Goal: Task Accomplishment & Management: Manage account settings

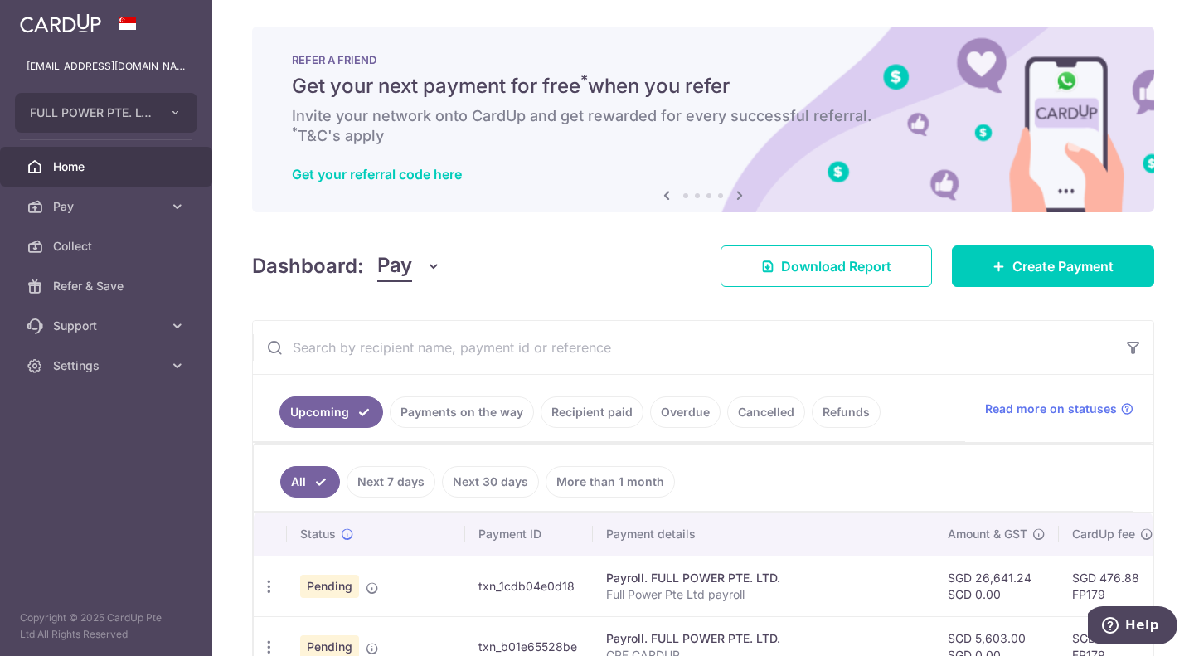
scroll to position [332, 0]
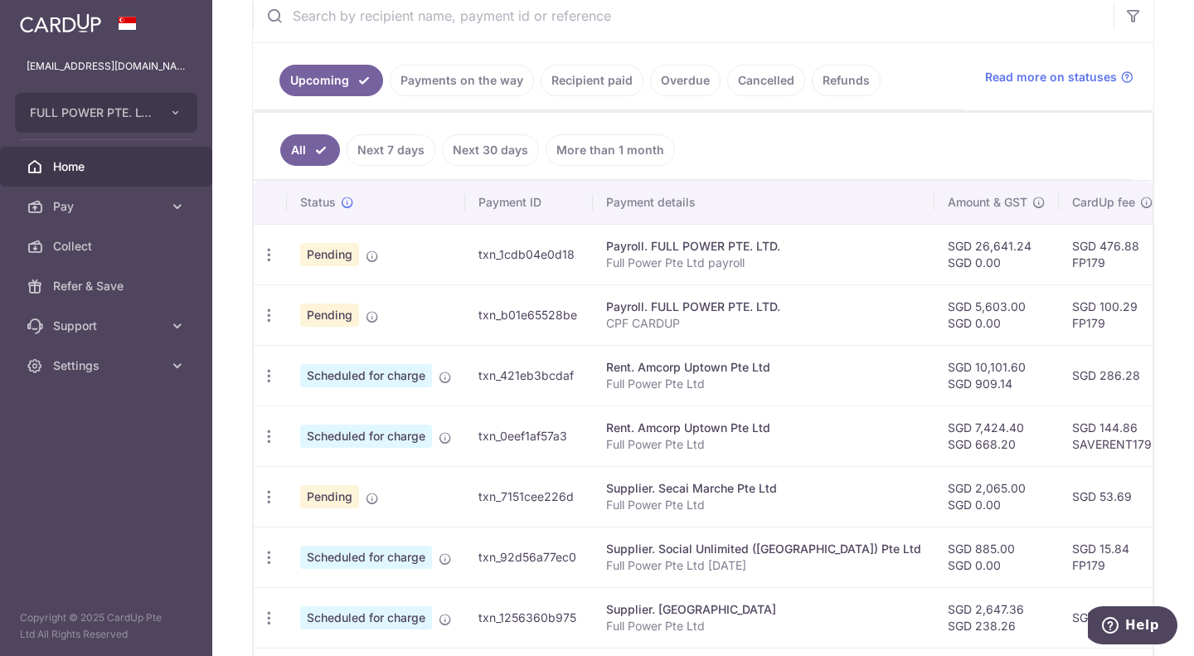
click at [692, 384] on p "Full Power Pte Ltd" at bounding box center [763, 384] width 315 height 17
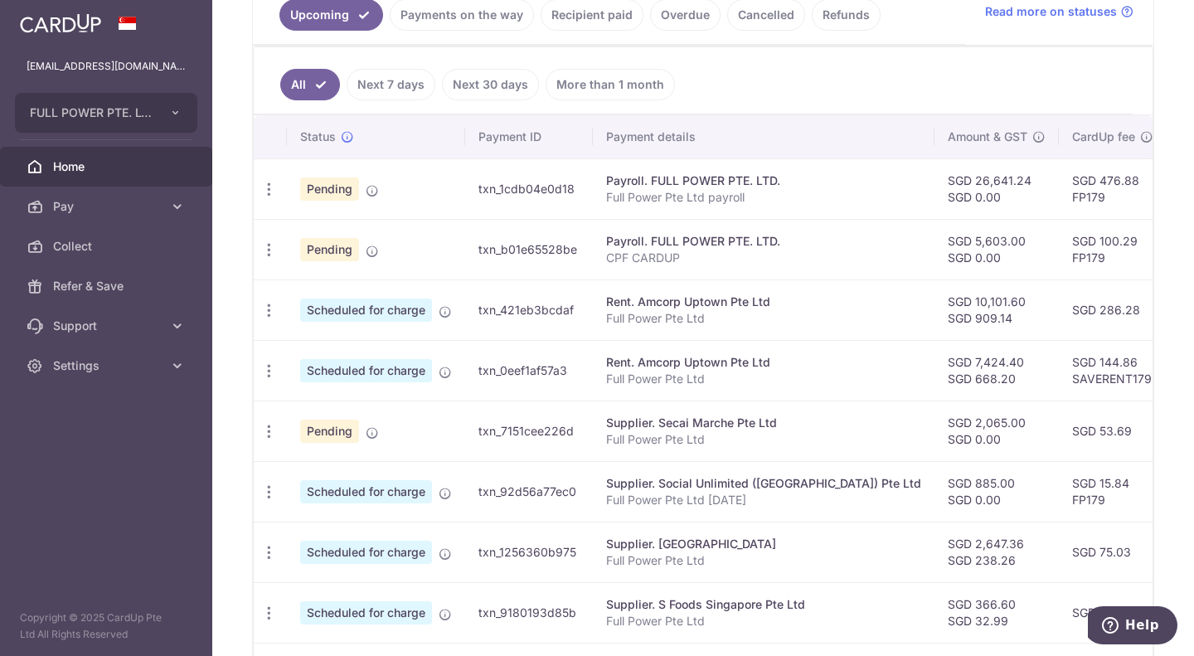
scroll to position [415, 0]
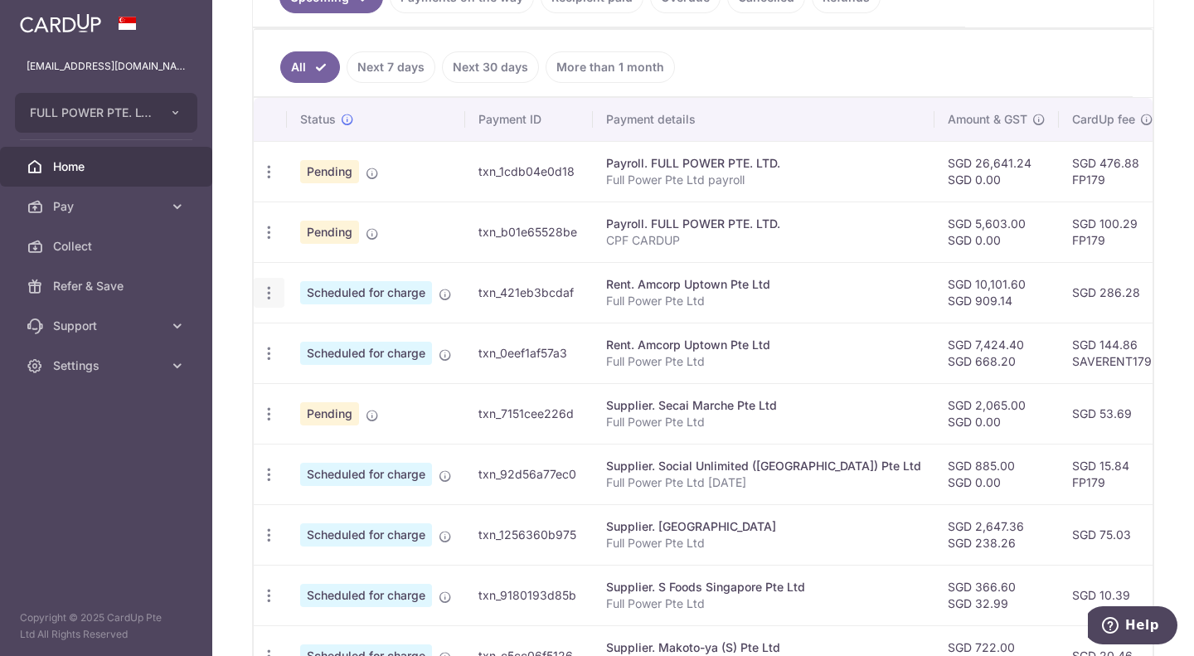
click at [268, 290] on icon "button" at bounding box center [268, 292] width 17 height 17
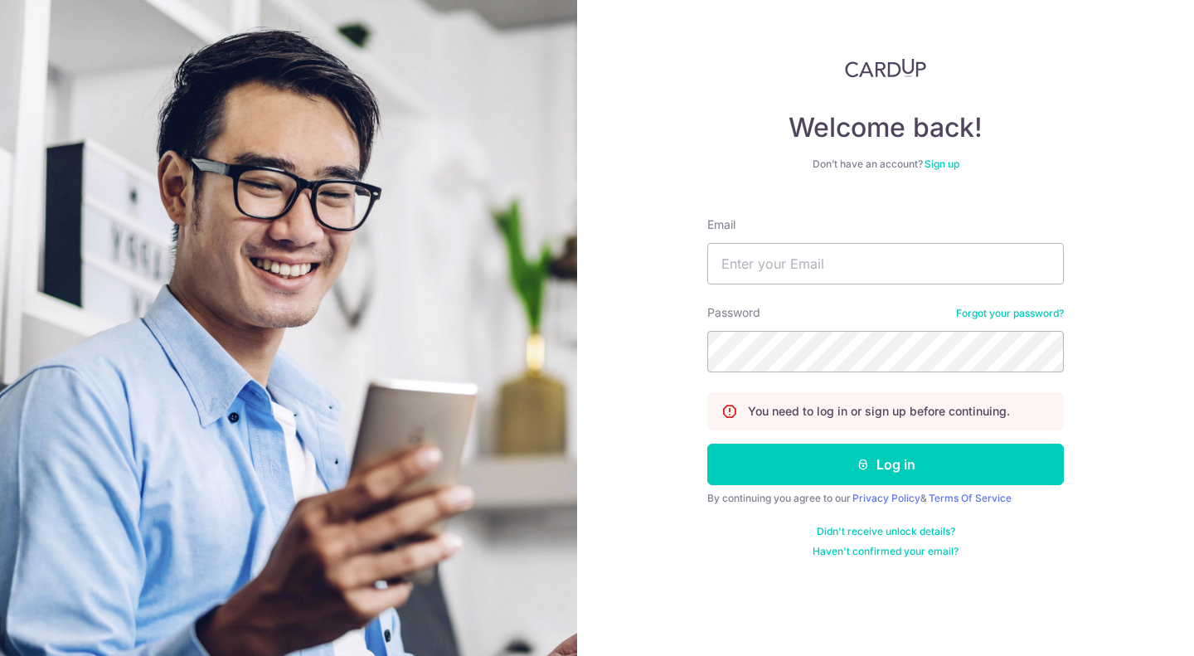
click at [949, 167] on link "Sign up" at bounding box center [942, 164] width 35 height 12
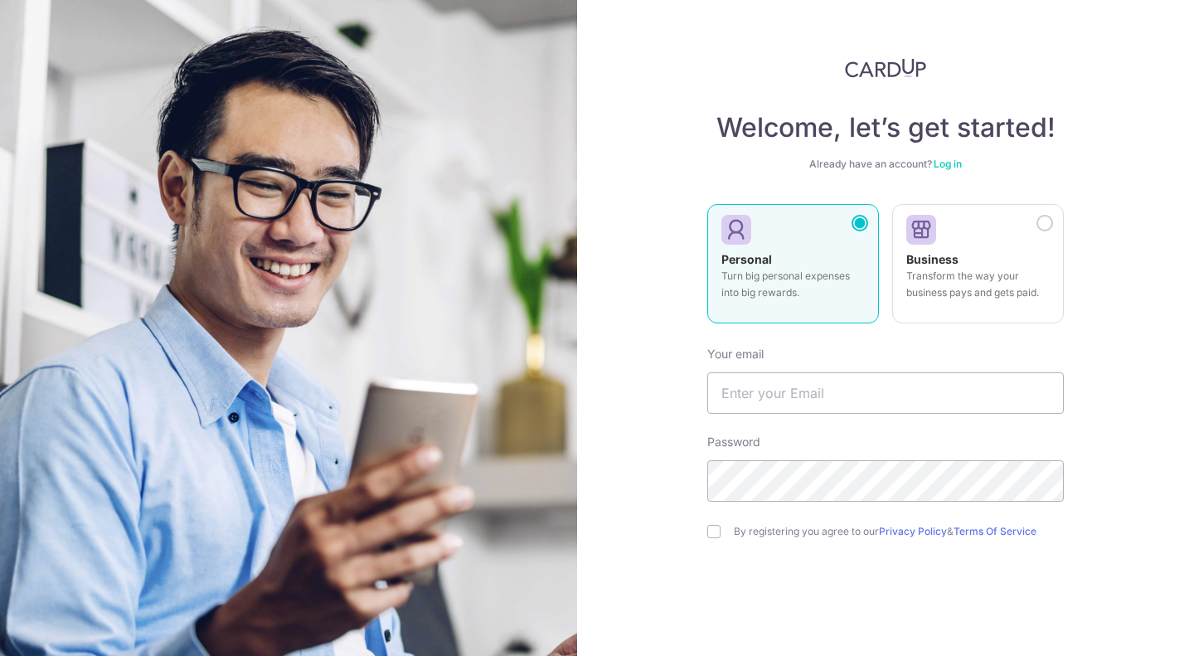
click at [953, 163] on link "Log in" at bounding box center [948, 164] width 28 height 12
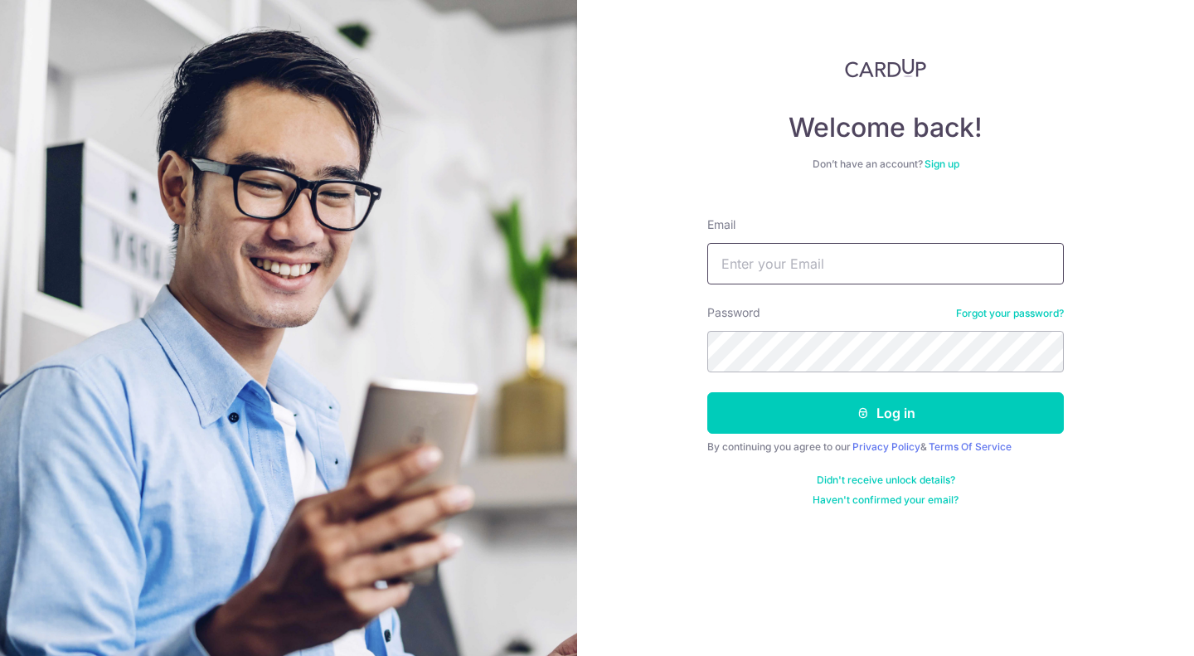
click at [858, 271] on input "Email" at bounding box center [885, 263] width 357 height 41
type input "admin@zenryoku.sg"
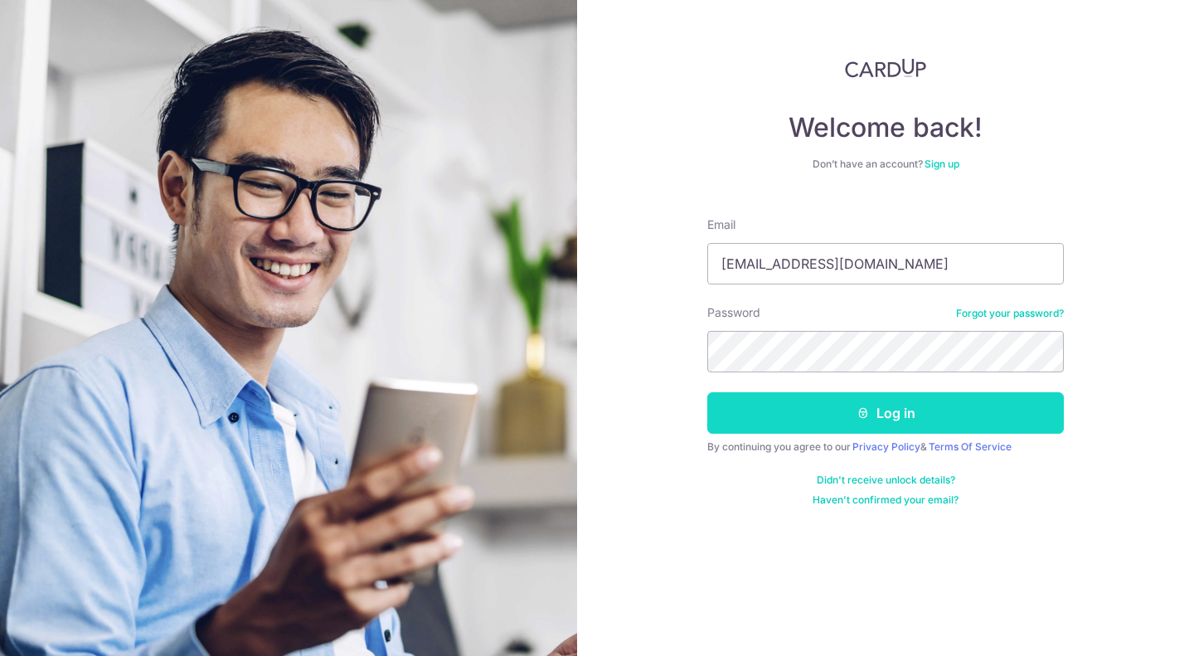
click at [872, 411] on button "Log in" at bounding box center [885, 412] width 357 height 41
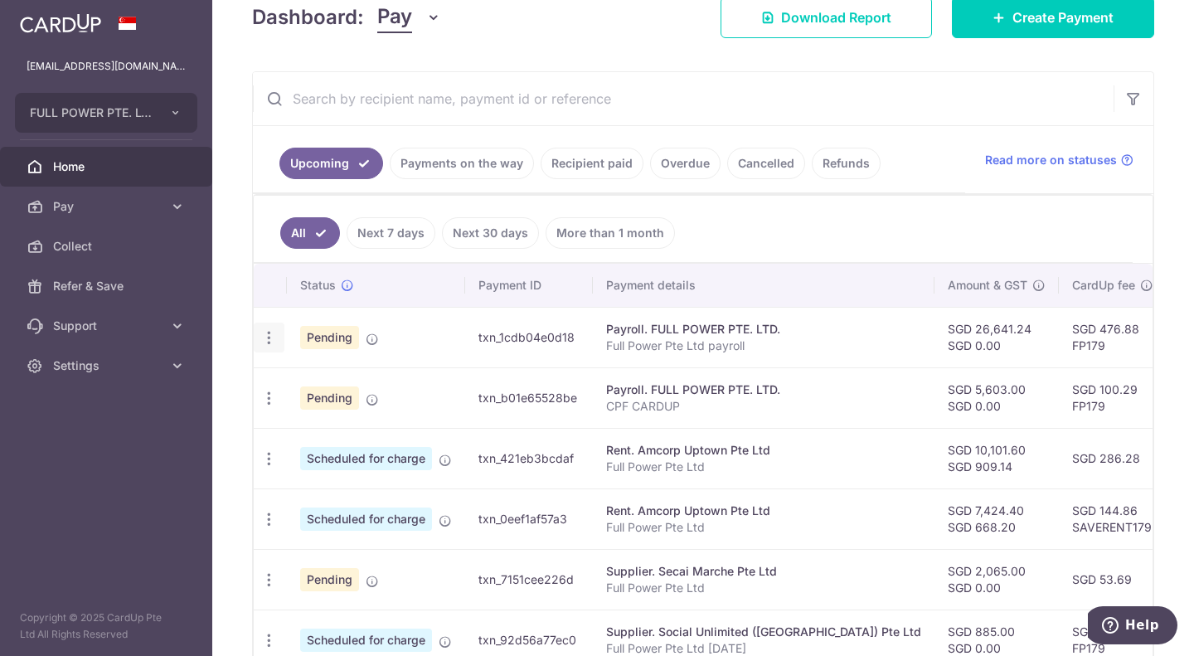
click at [264, 342] on icon "button" at bounding box center [268, 337] width 17 height 17
click at [318, 471] on span "Upload doc" at bounding box center [357, 465] width 113 height 20
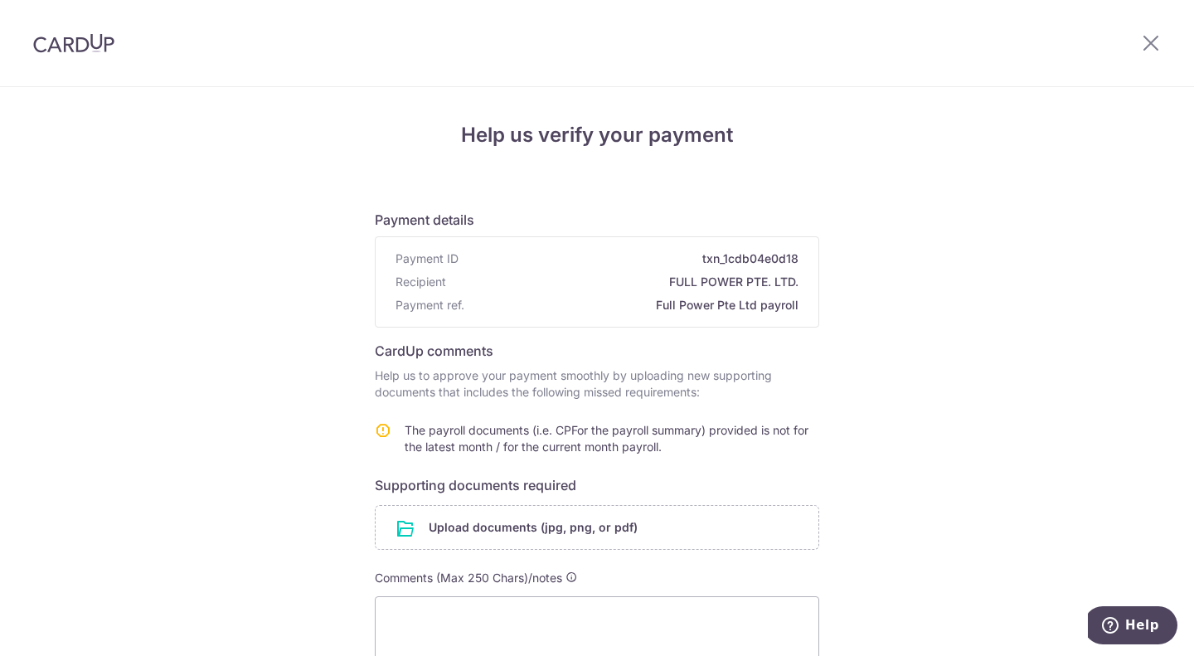
scroll to position [83, 0]
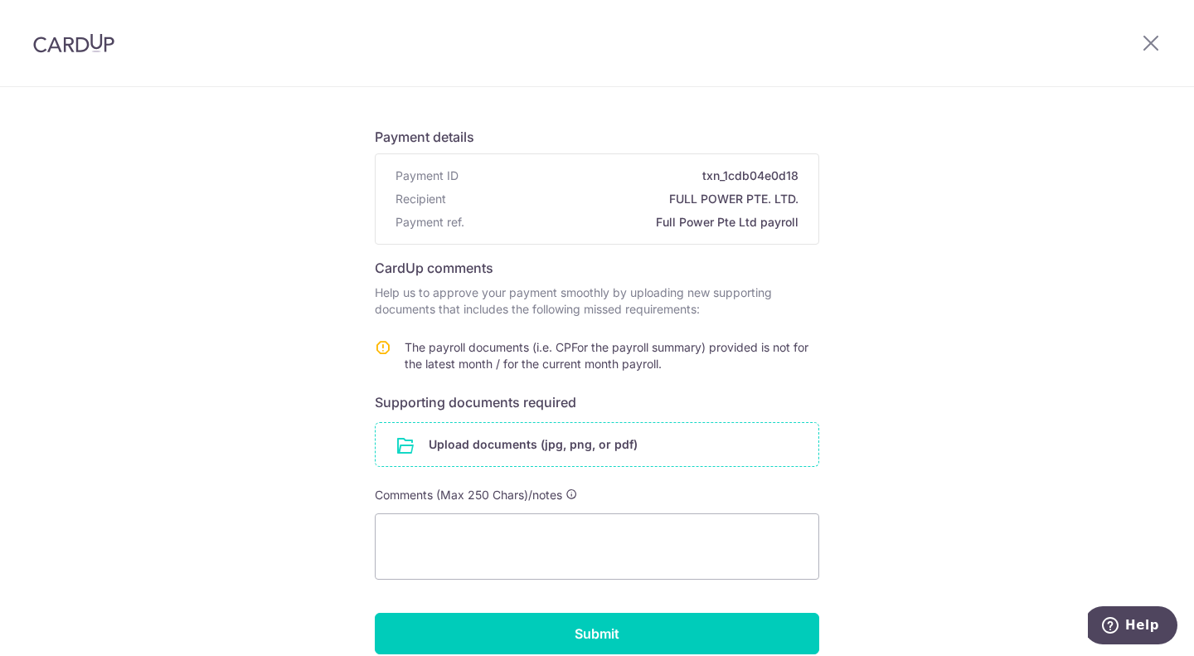
click at [569, 452] on input "file" at bounding box center [597, 444] width 443 height 43
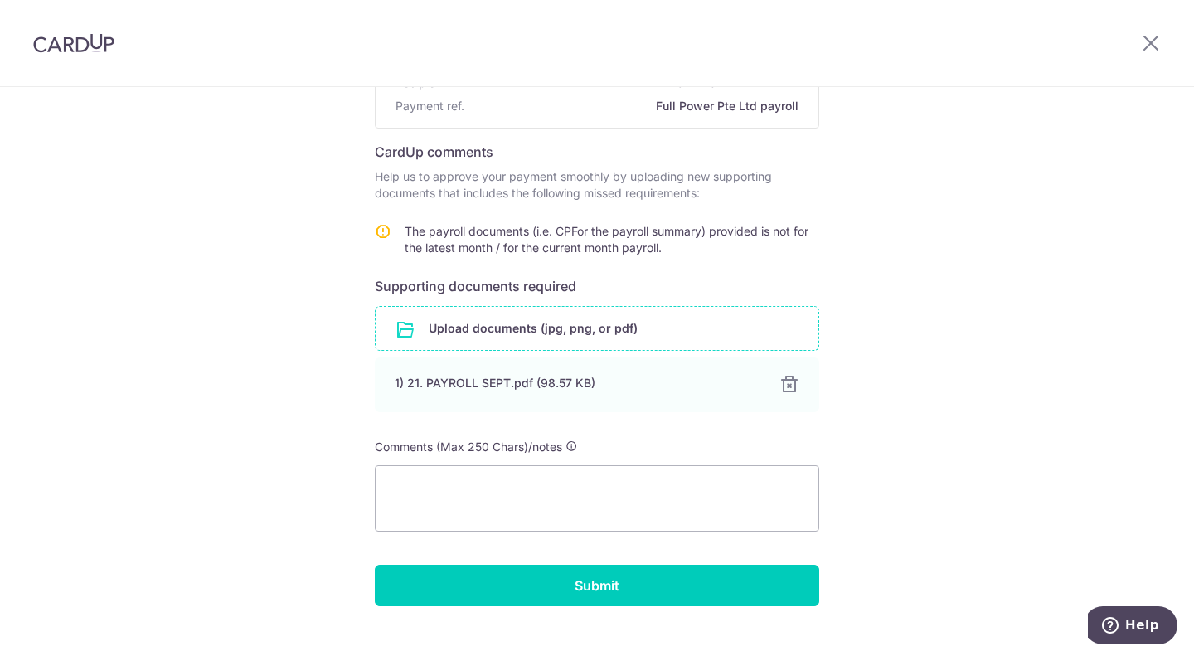
scroll to position [227, 0]
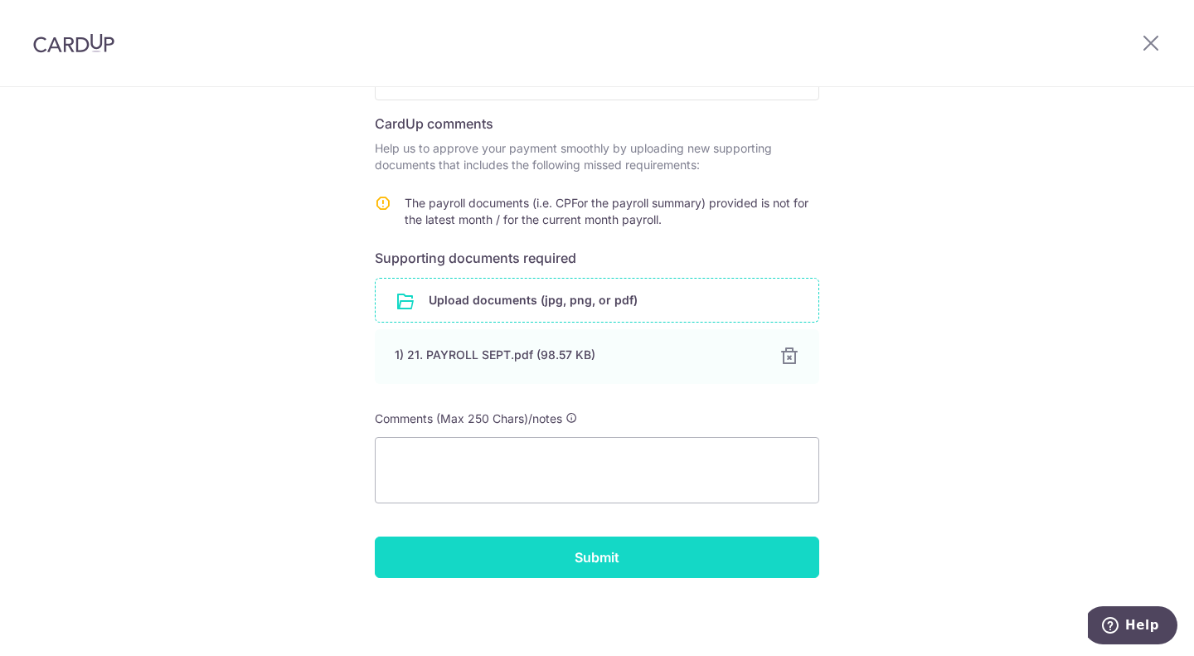
click at [564, 553] on input "Submit" at bounding box center [597, 557] width 445 height 41
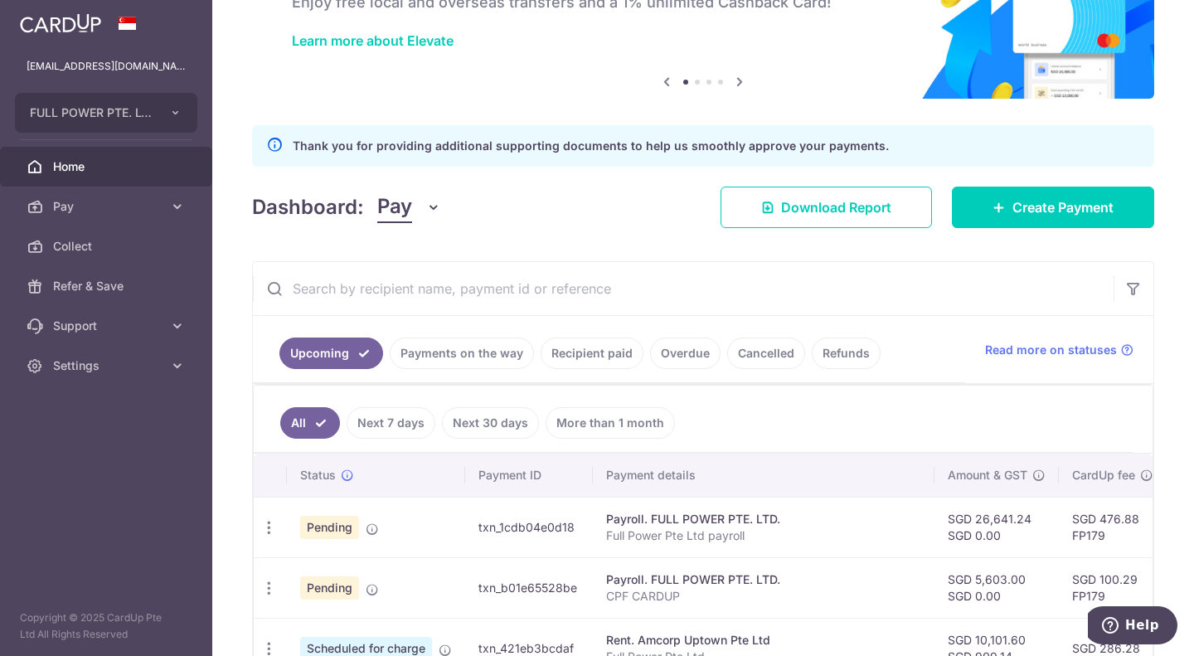
scroll to position [249, 0]
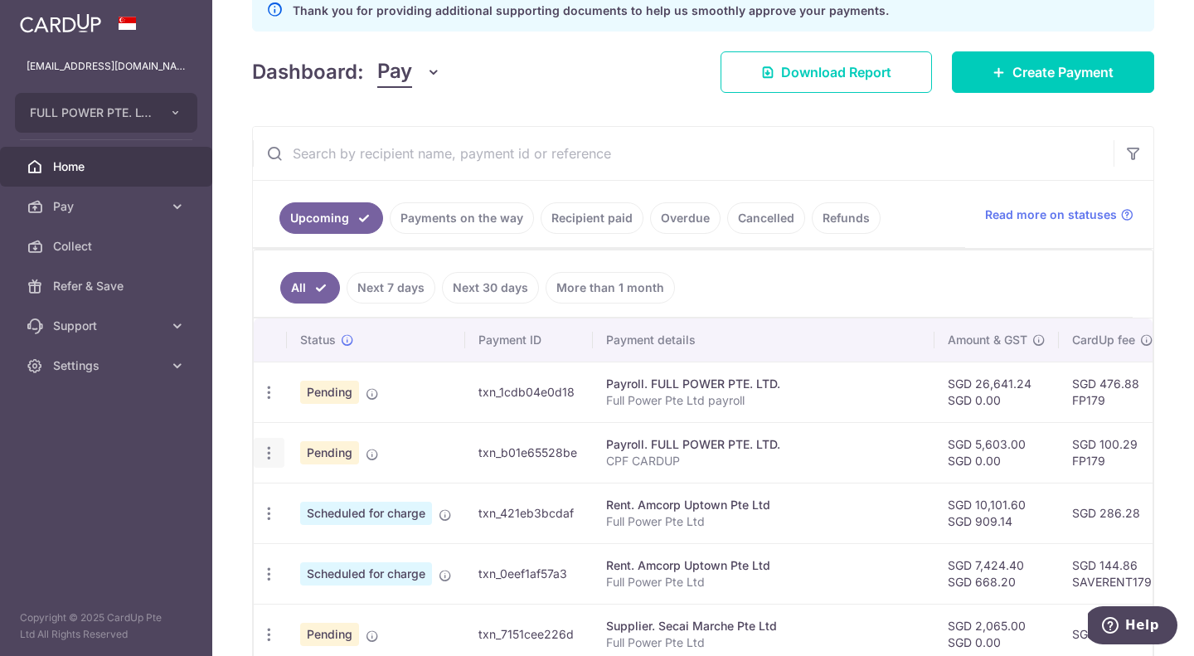
click at [273, 454] on icon "button" at bounding box center [268, 453] width 17 height 17
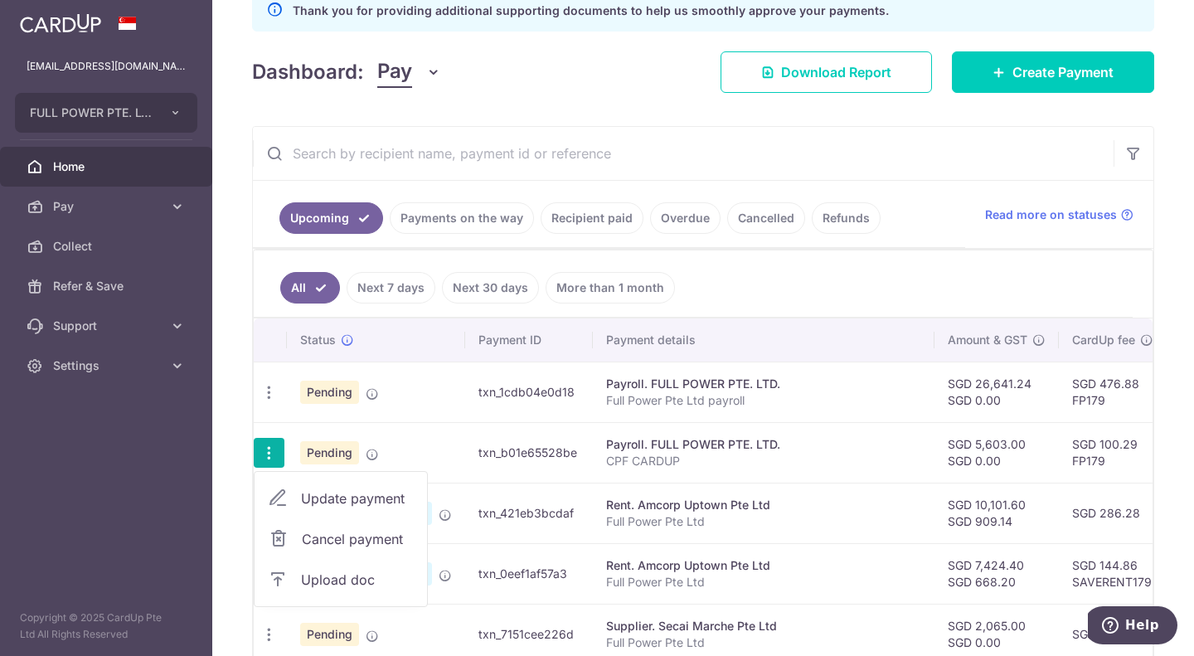
click at [335, 574] on span "Upload doc" at bounding box center [357, 580] width 113 height 20
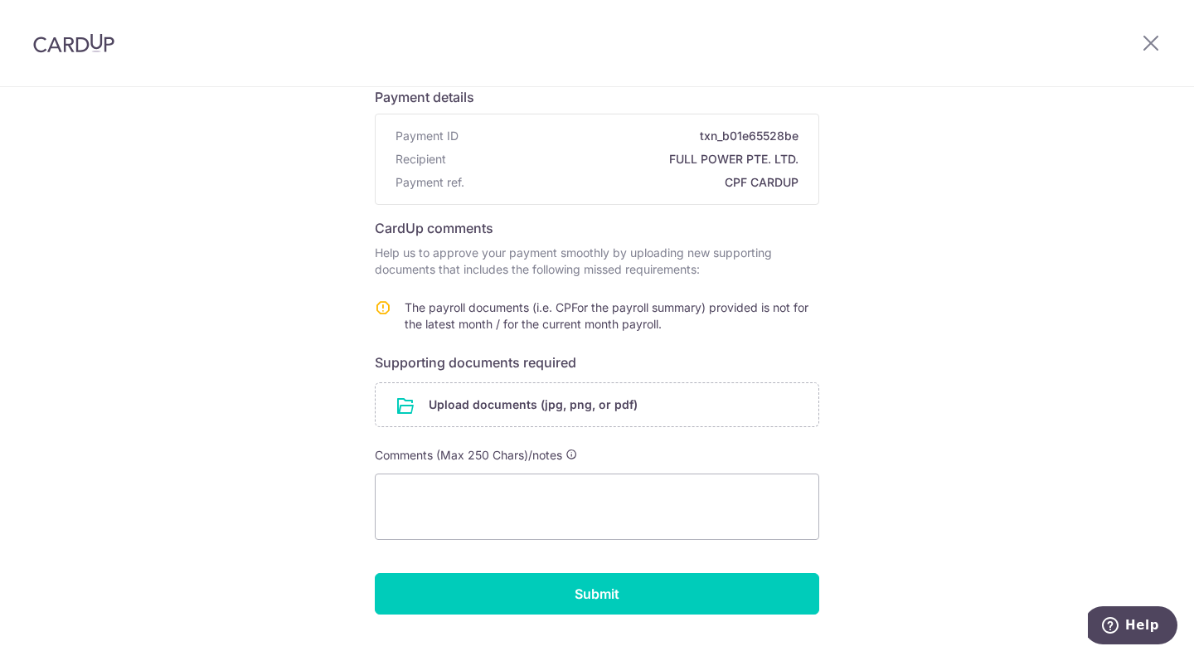
scroll to position [159, 0]
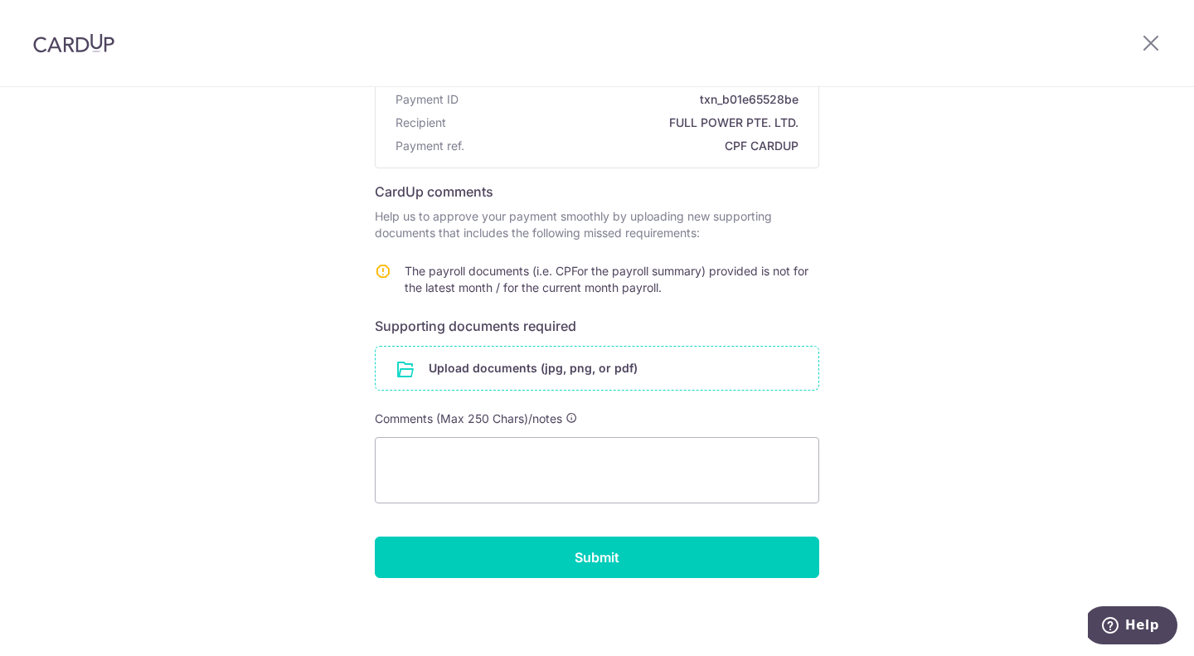
click at [484, 387] on input "file" at bounding box center [597, 368] width 443 height 43
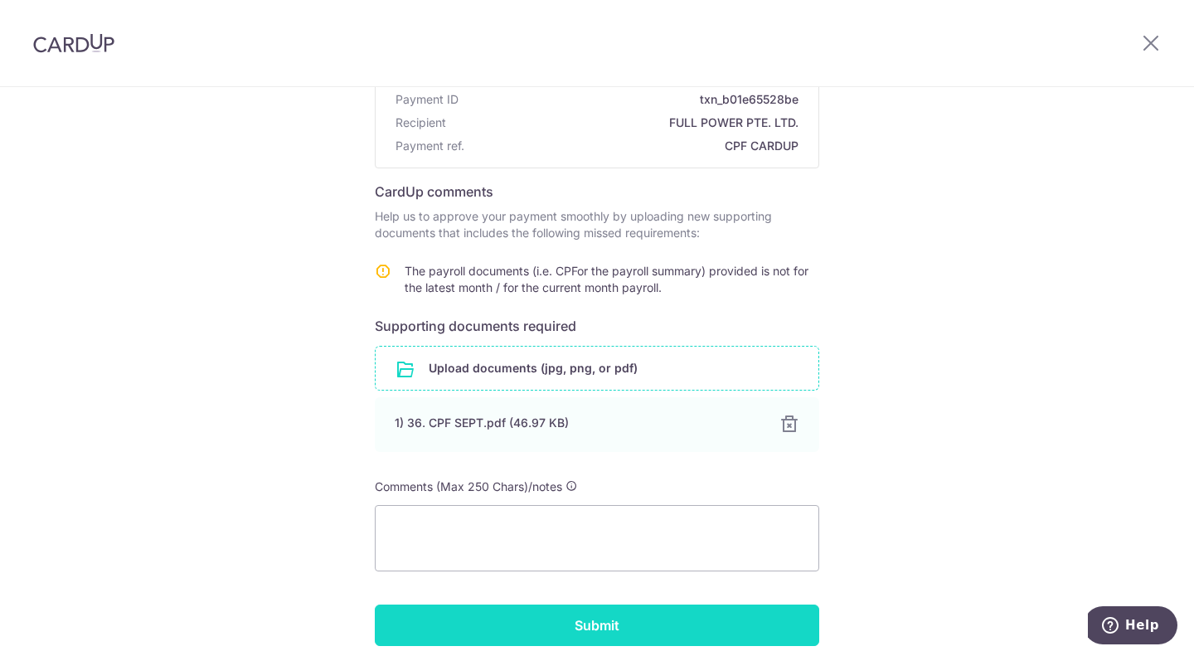
click at [586, 609] on input "Submit" at bounding box center [597, 625] width 445 height 41
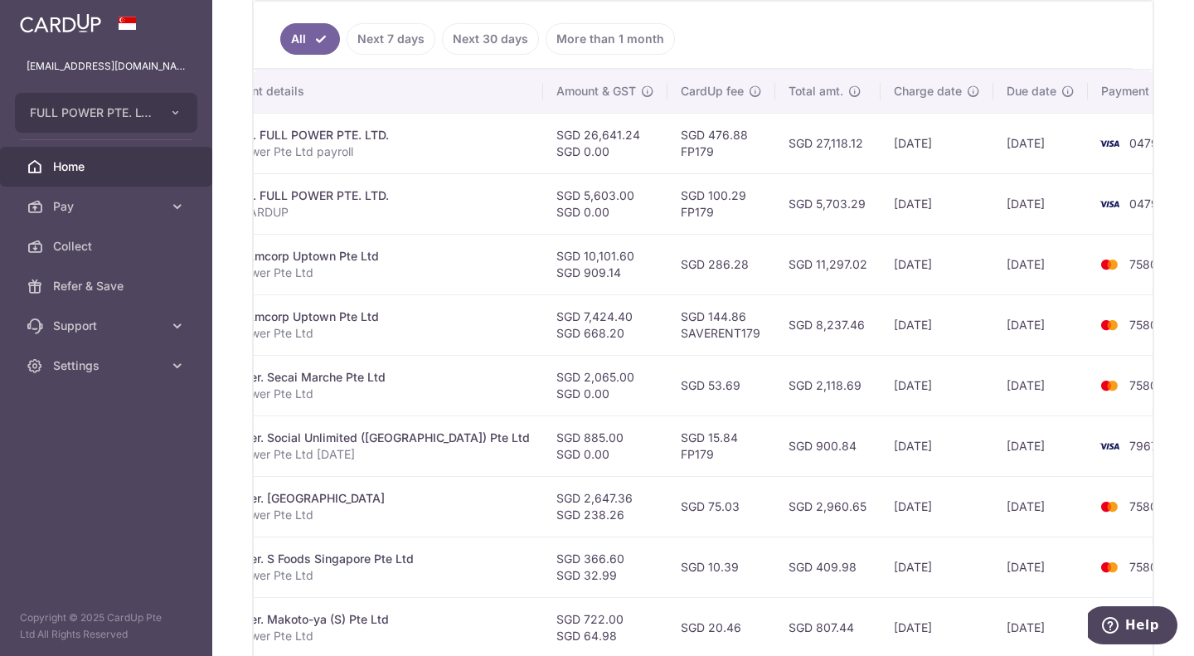
scroll to position [0, 391]
drag, startPoint x: 620, startPoint y: 333, endPoint x: 712, endPoint y: 337, distance: 91.3
click at [712, 337] on td "SGD 144.86 SAVERENT179" at bounding box center [722, 324] width 108 height 61
copy td "SAVERENT179"
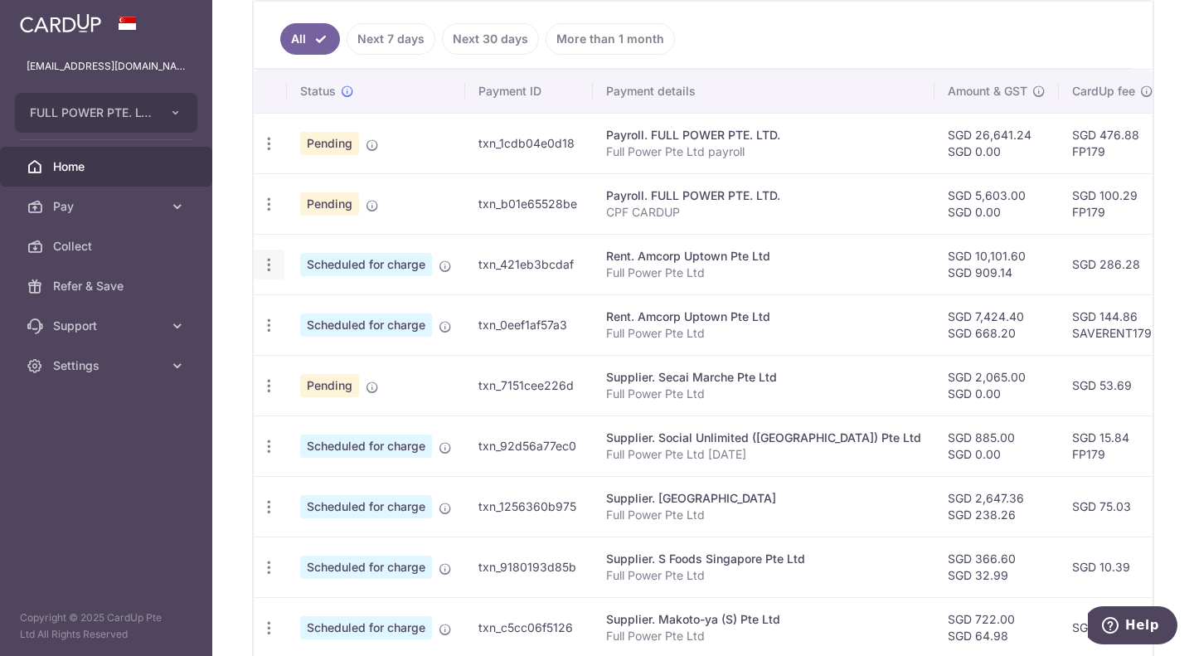
click at [271, 274] on div "Update payment Cancel payment" at bounding box center [269, 265] width 31 height 31
click at [274, 265] on icon "button" at bounding box center [268, 264] width 17 height 17
click at [311, 318] on span "Update payment" at bounding box center [357, 310] width 113 height 20
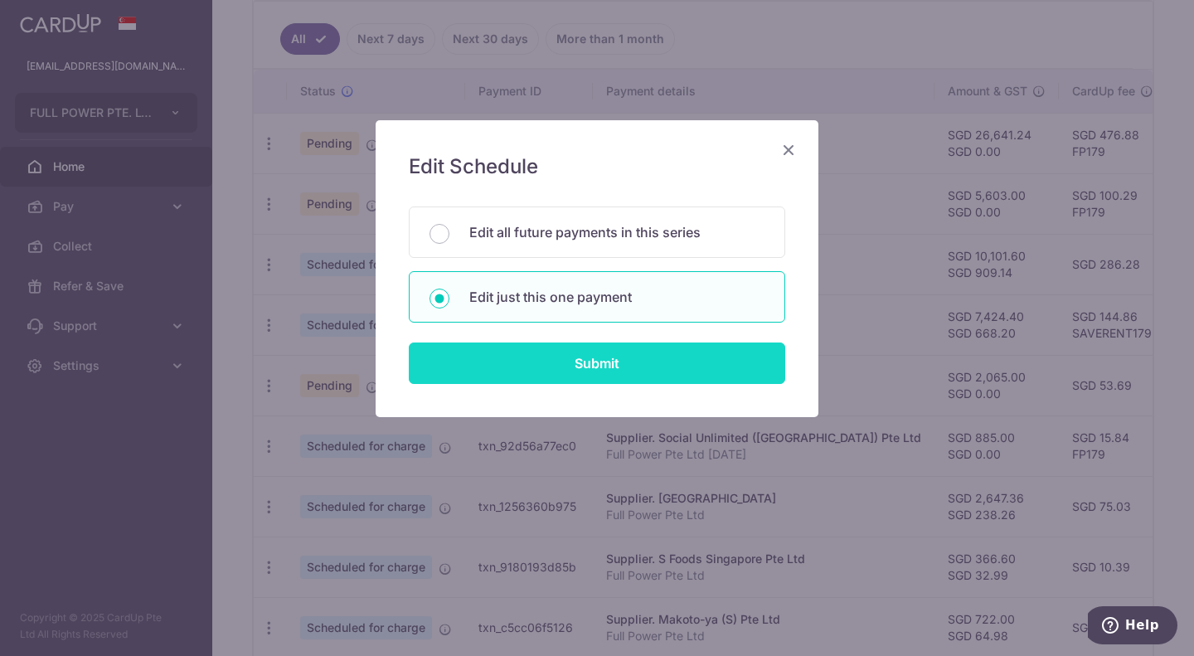
click at [618, 354] on input "Submit" at bounding box center [597, 363] width 377 height 41
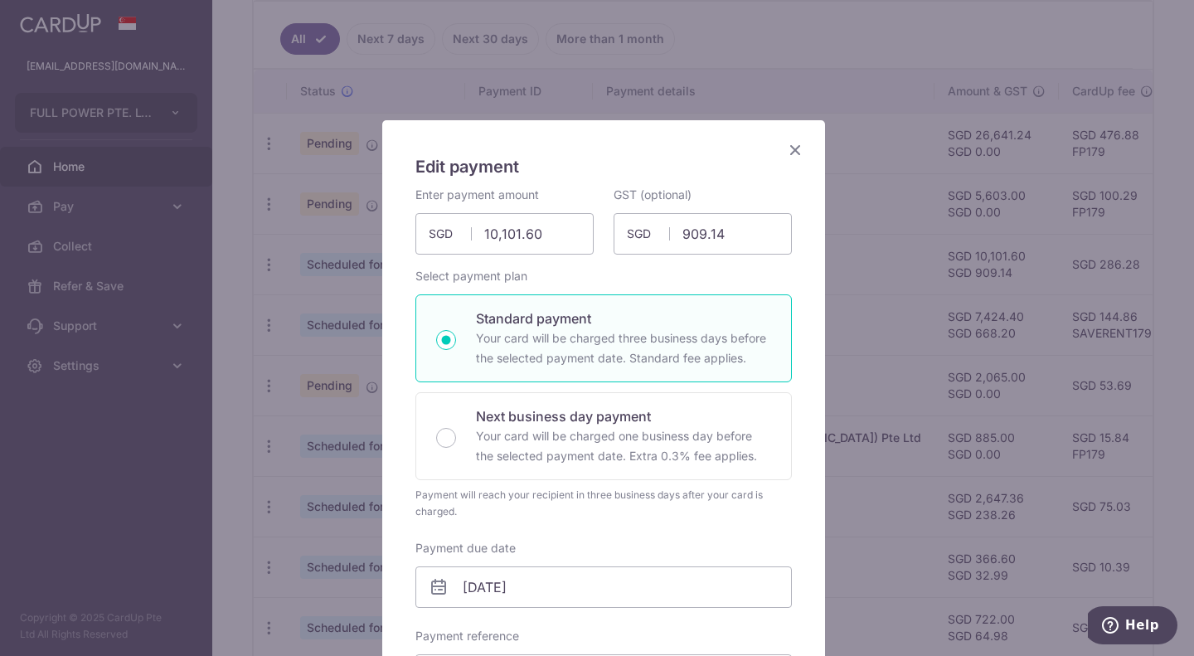
click at [796, 153] on icon "Close" at bounding box center [795, 149] width 20 height 21
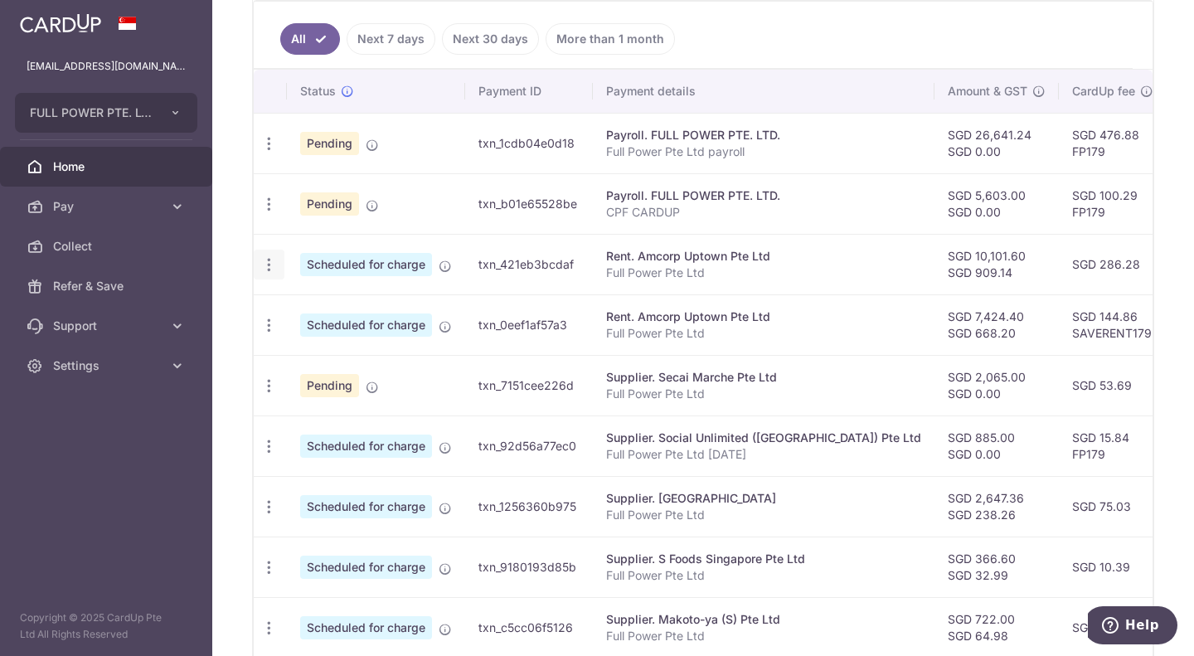
click at [274, 265] on icon "button" at bounding box center [268, 264] width 17 height 17
click at [318, 306] on span "Update payment" at bounding box center [357, 310] width 113 height 20
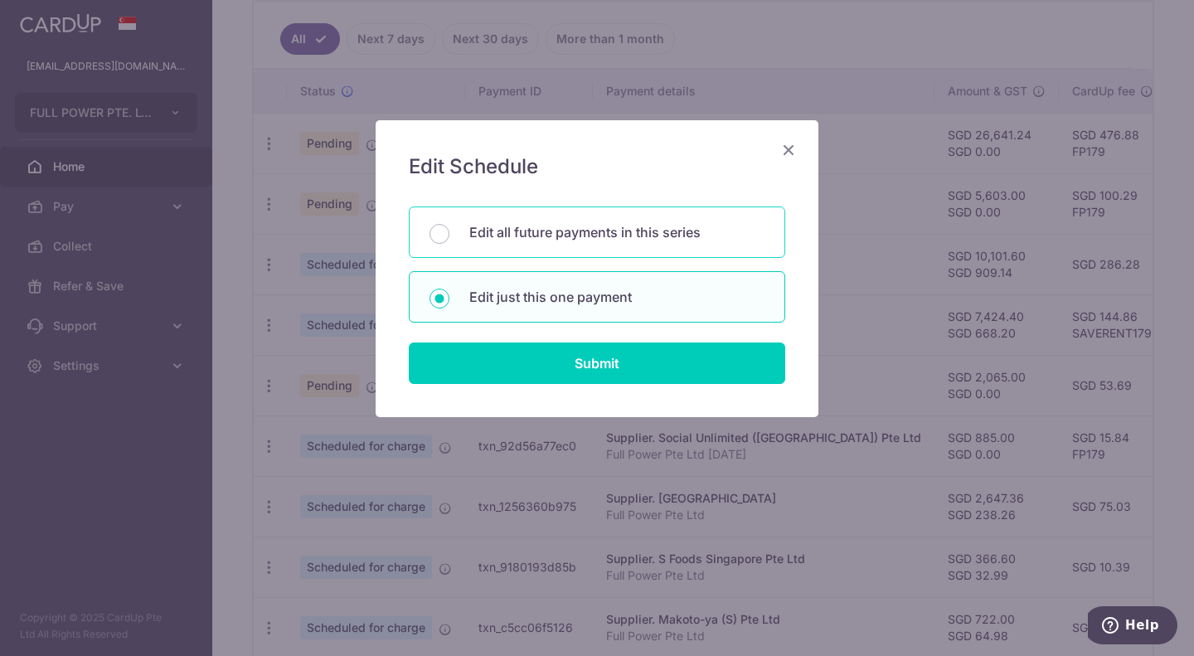
click at [551, 219] on div "Edit all future payments in this series" at bounding box center [597, 232] width 377 height 51
radio input "true"
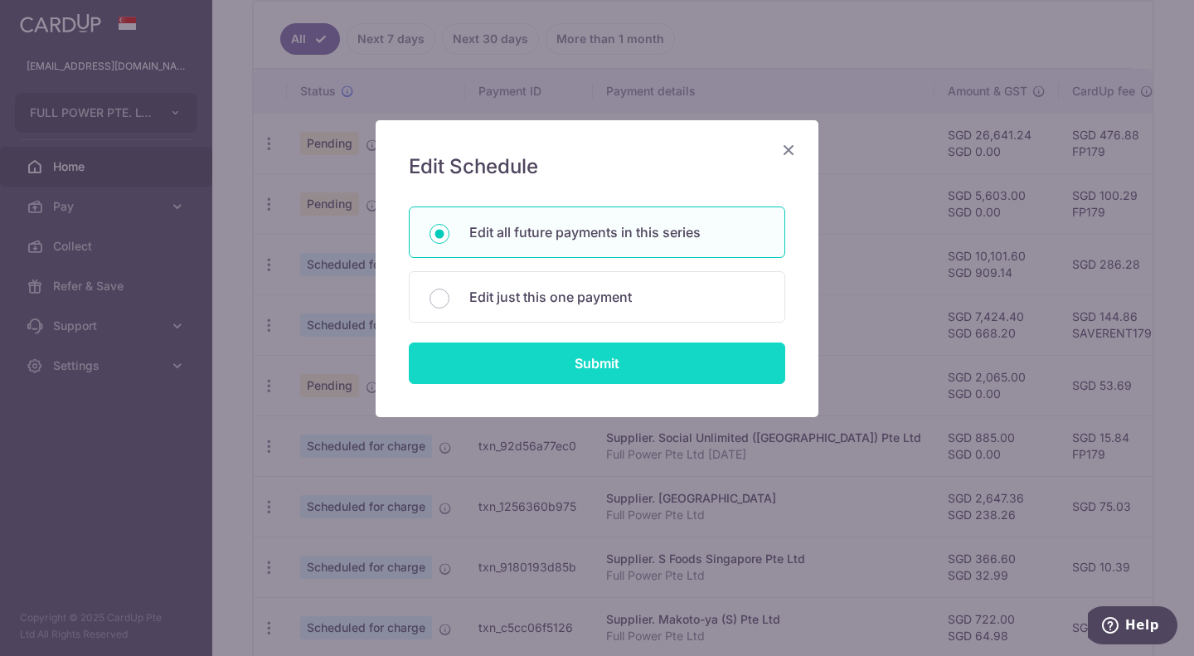
click at [582, 355] on input "Submit" at bounding box center [597, 363] width 377 height 41
radio input "true"
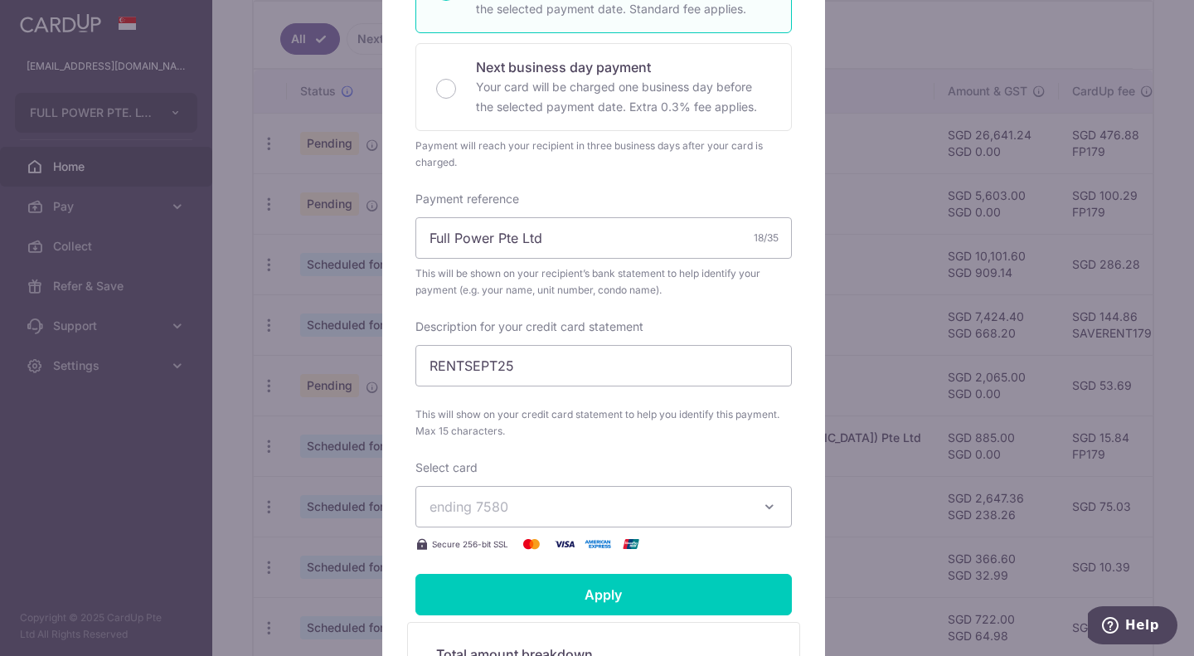
scroll to position [415, 0]
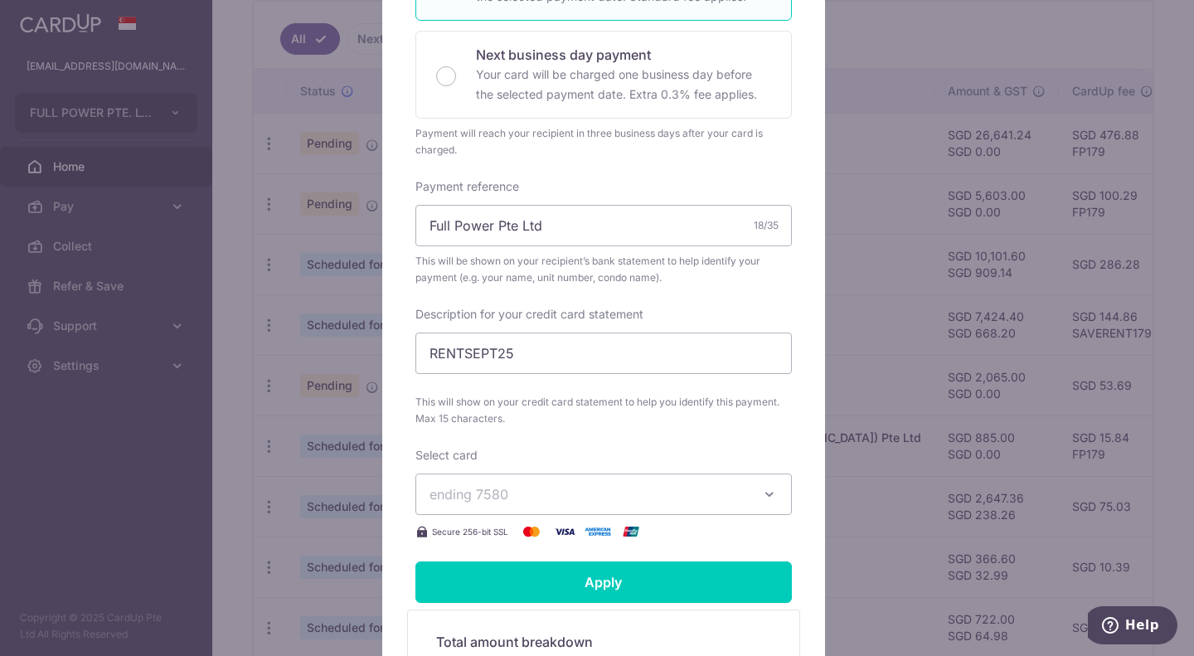
click at [532, 481] on button "ending 7580" at bounding box center [604, 494] width 377 height 41
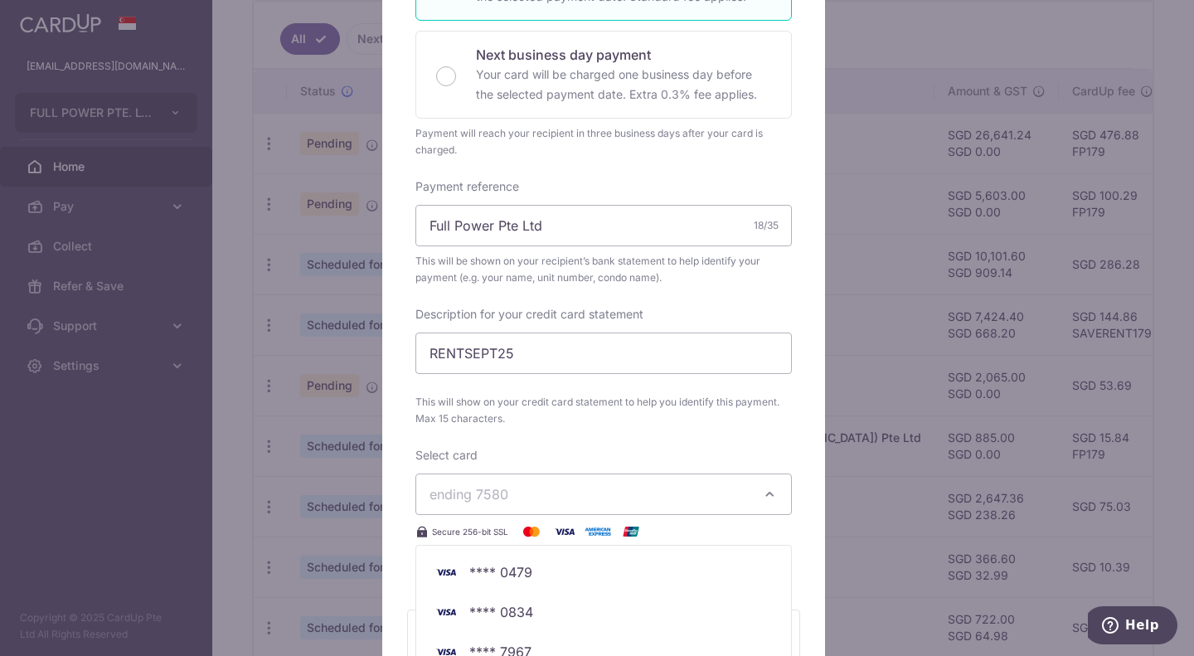
click at [535, 473] on div "Select card ending 7580 **** 0479 **** 0834 **** 7967 **** 9482 **** 7580" at bounding box center [604, 494] width 377 height 95
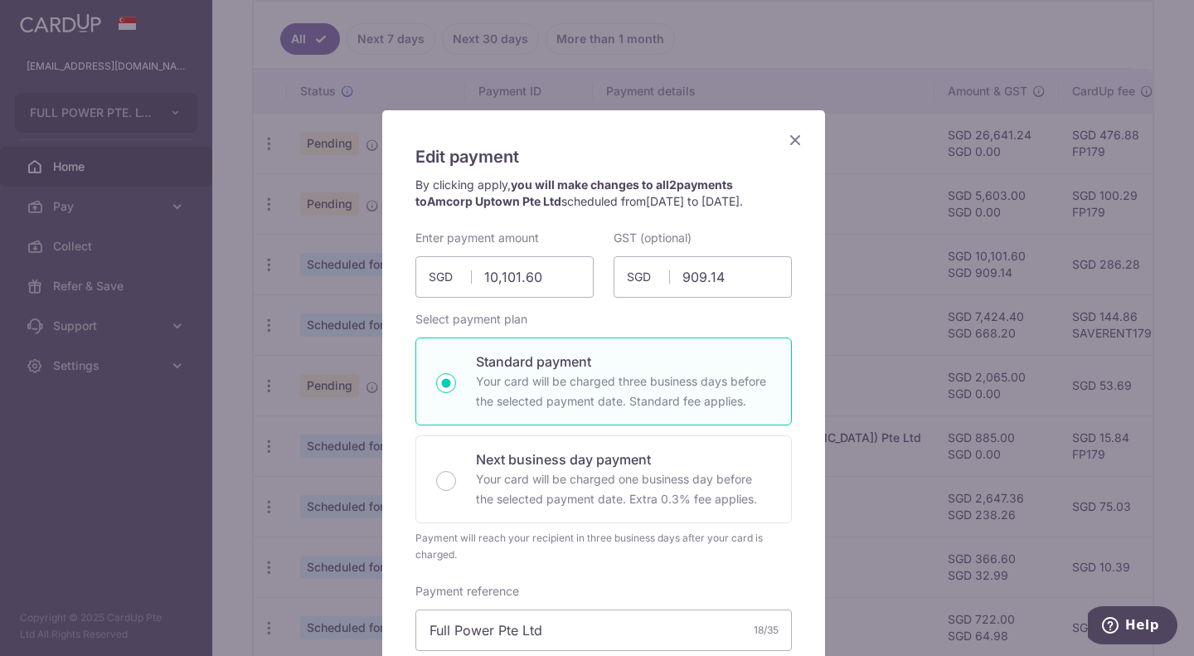
scroll to position [0, 0]
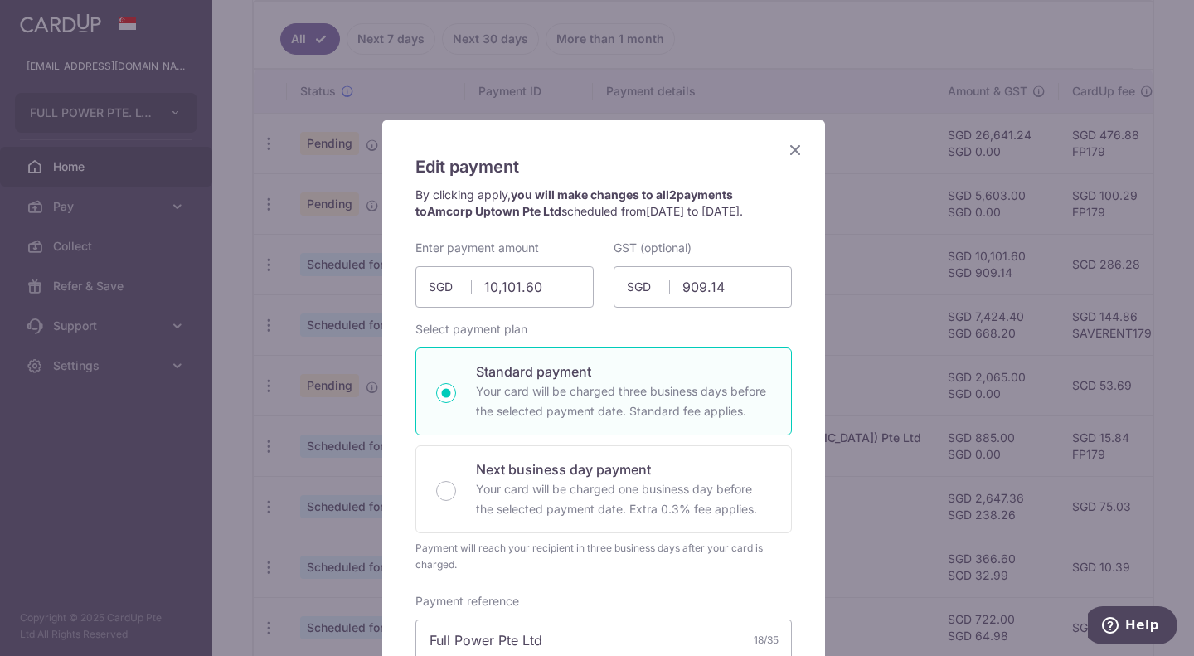
click at [787, 154] on icon "Close" at bounding box center [795, 149] width 20 height 21
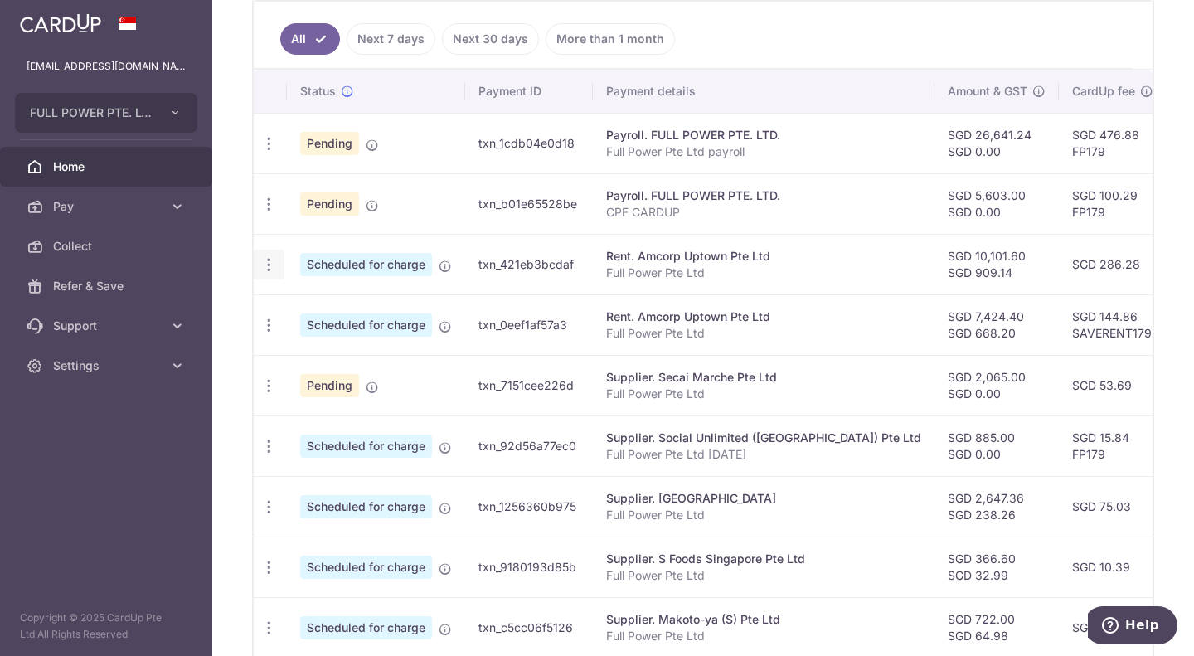
click at [274, 266] on icon "button" at bounding box center [268, 264] width 17 height 17
click at [308, 309] on span "Update payment" at bounding box center [357, 310] width 113 height 20
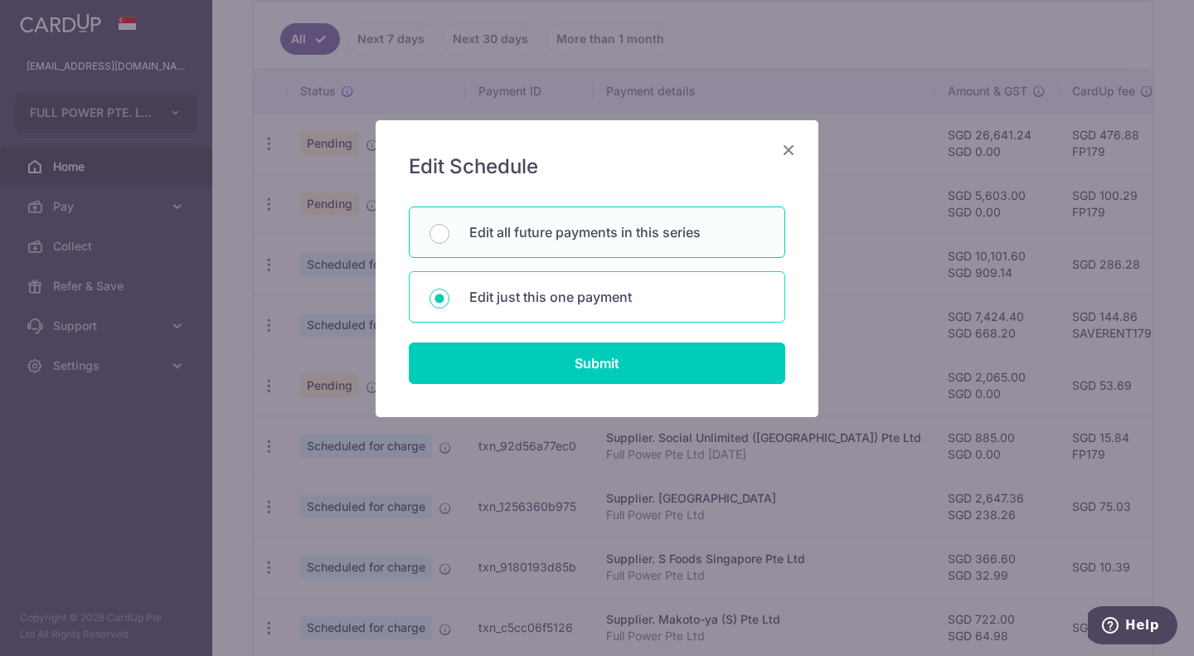
click at [571, 300] on p "Edit just this one payment" at bounding box center [616, 297] width 295 height 20
click at [450, 300] on input "Edit just this one payment" at bounding box center [440, 299] width 20 height 20
radio input "true"
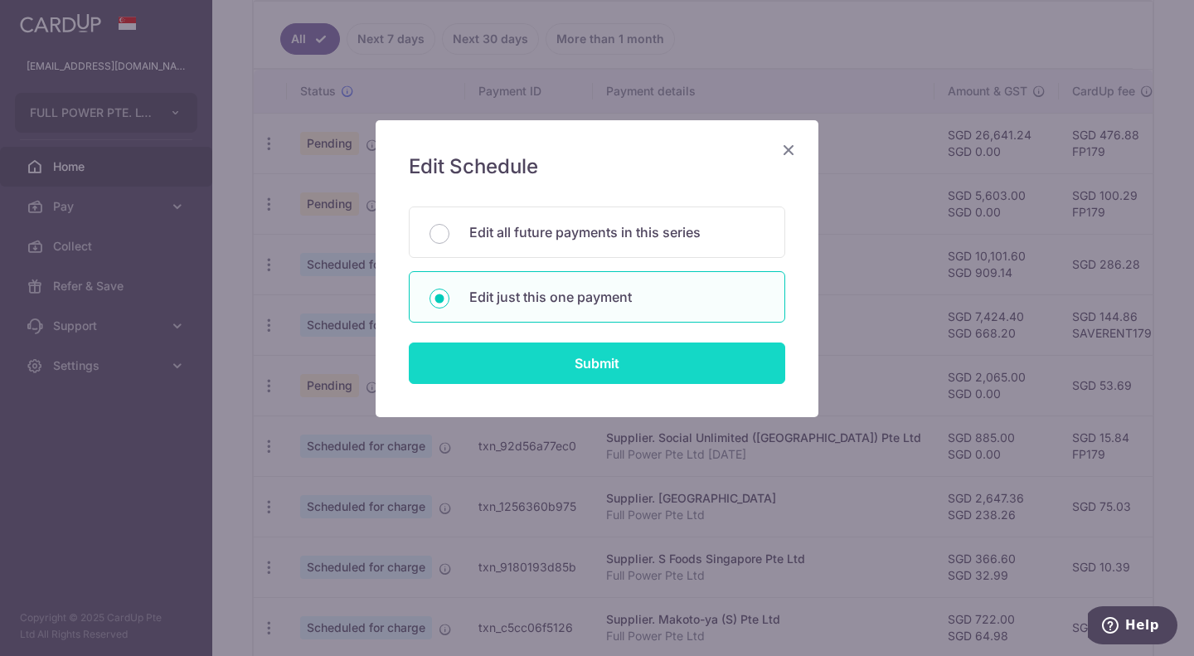
click at [582, 372] on input "Submit" at bounding box center [597, 363] width 377 height 41
radio input "true"
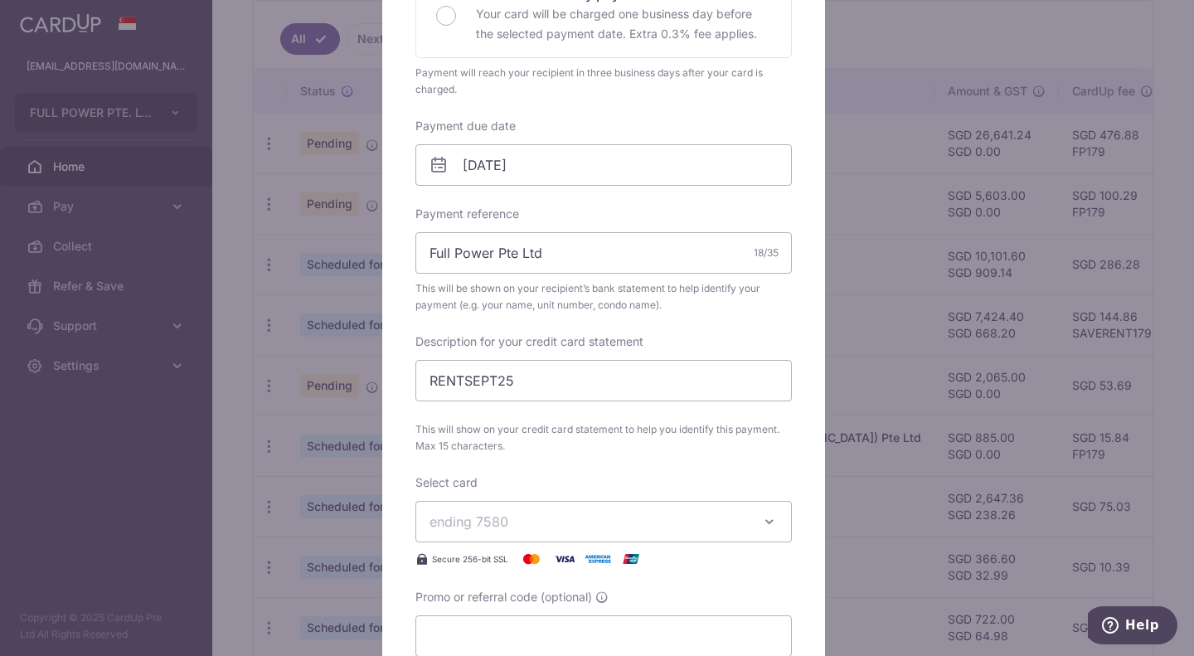
scroll to position [498, 0]
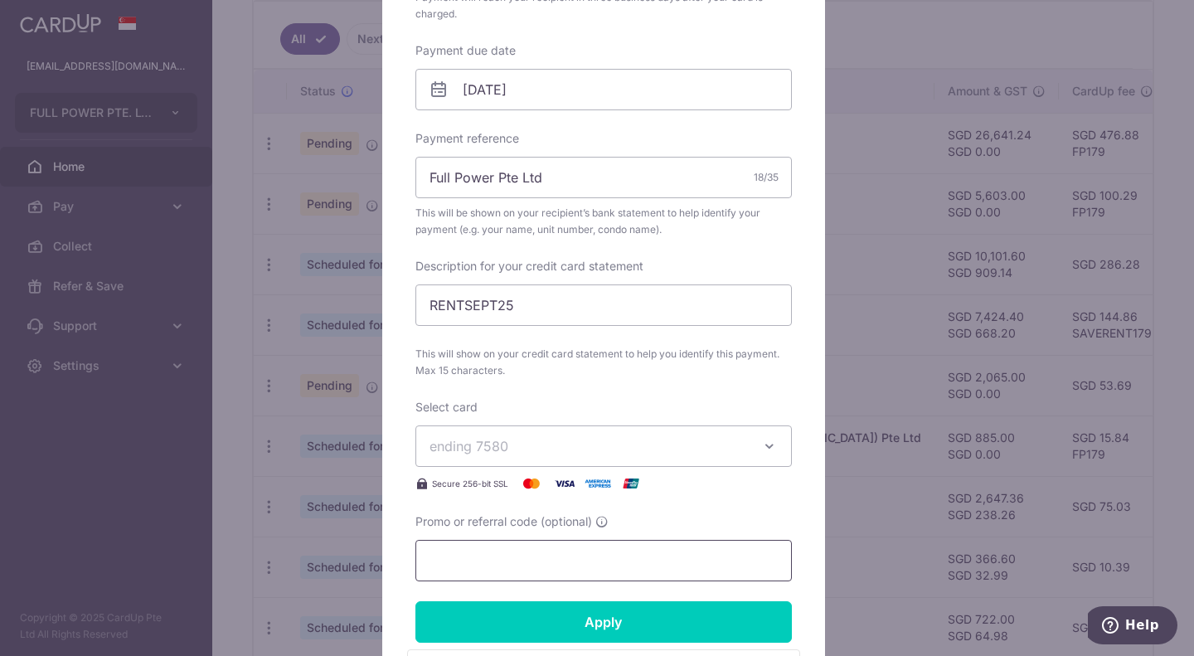
click at [496, 558] on input "Promo or referral code (optional)" at bounding box center [604, 560] width 377 height 41
paste input "SAVERENT179"
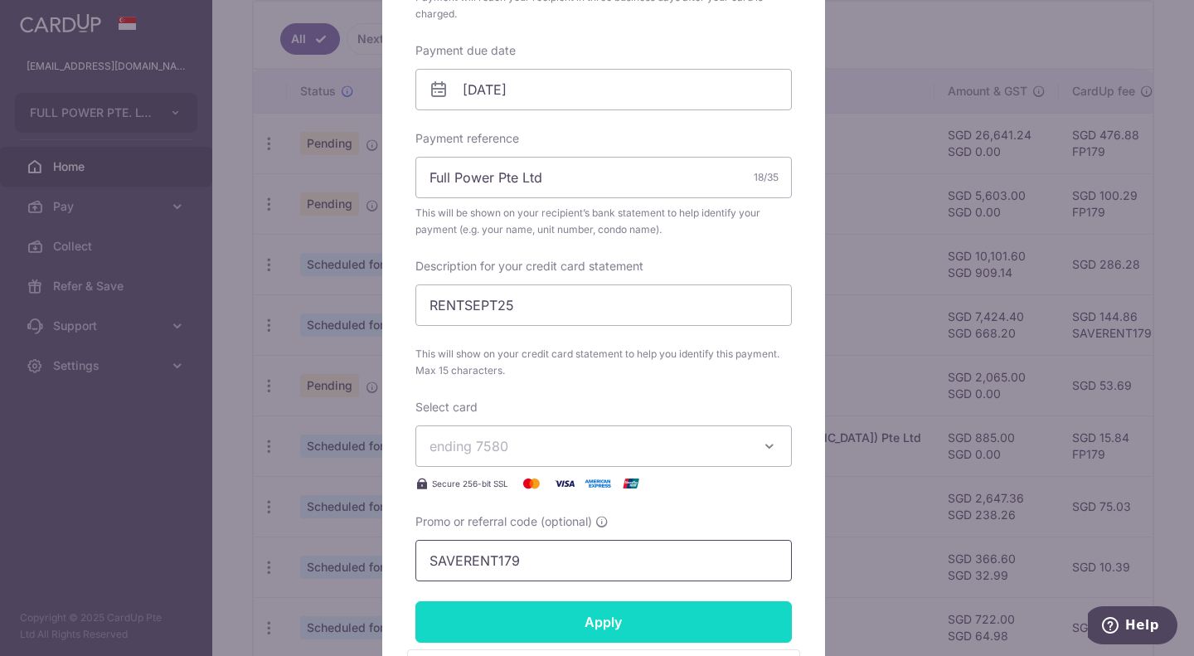
type input "SAVERENT179"
click at [541, 610] on input "Apply" at bounding box center [604, 621] width 377 height 41
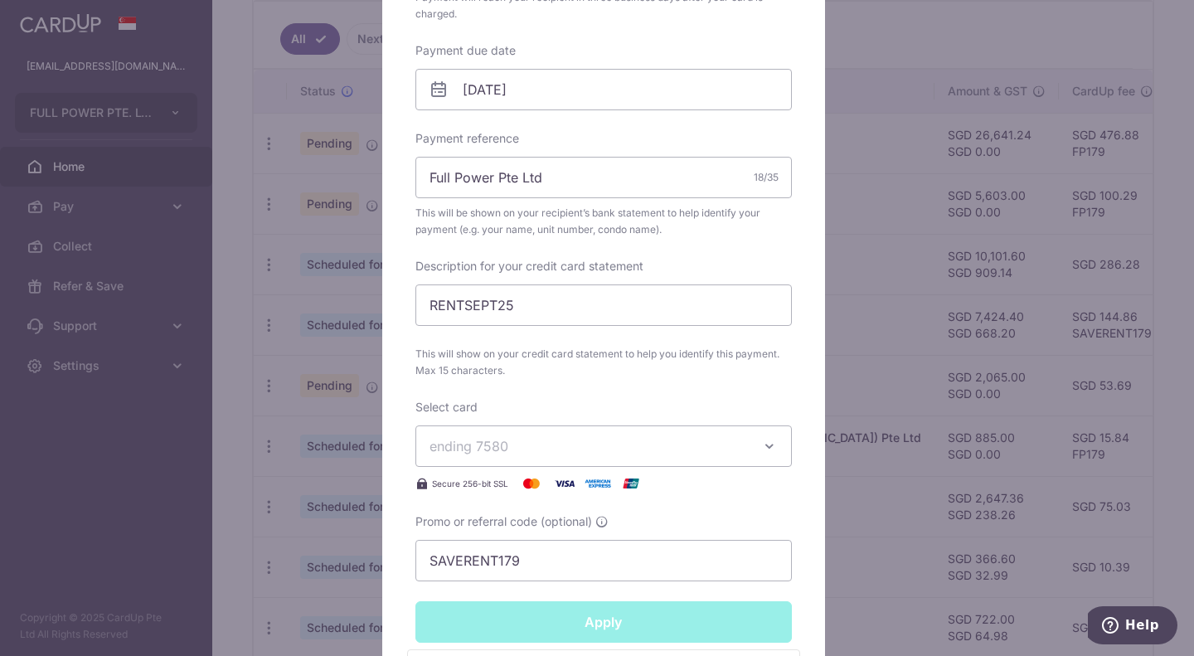
type input "Successfully Applied"
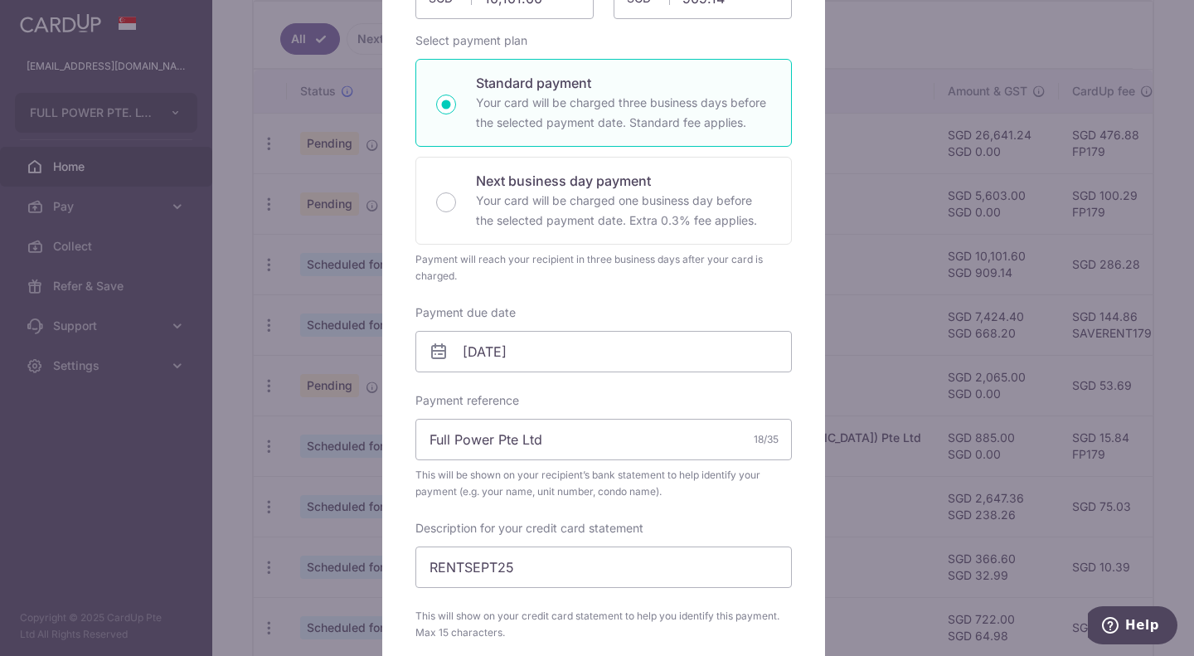
scroll to position [58, 0]
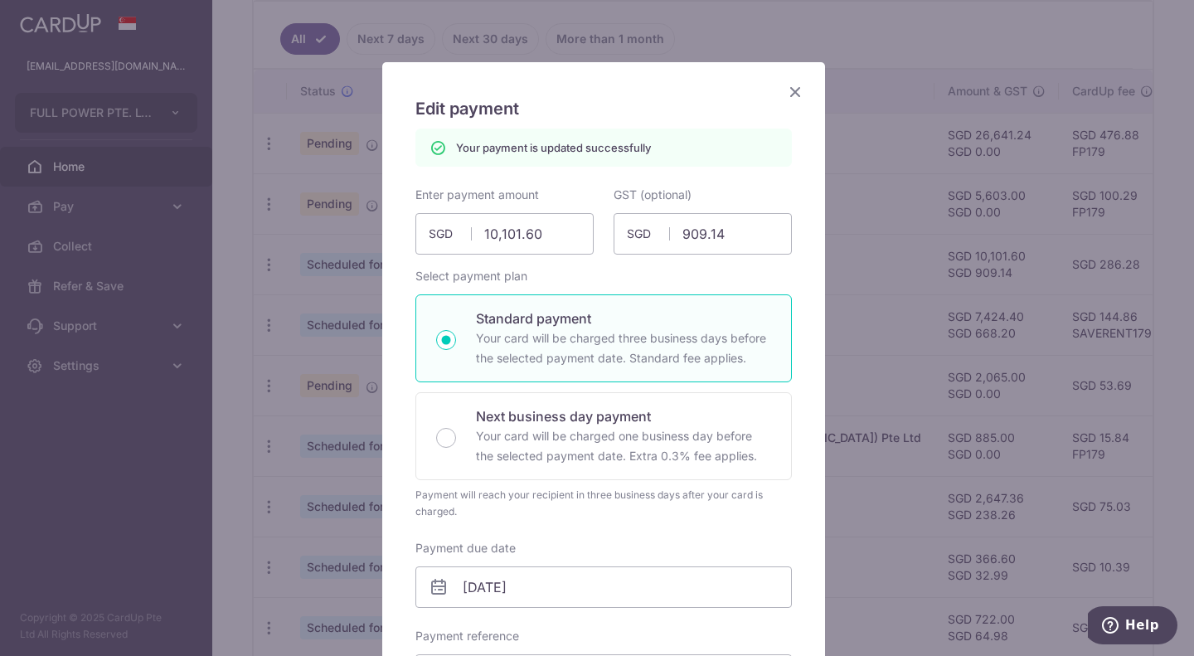
click at [787, 82] on icon "Close" at bounding box center [795, 91] width 20 height 21
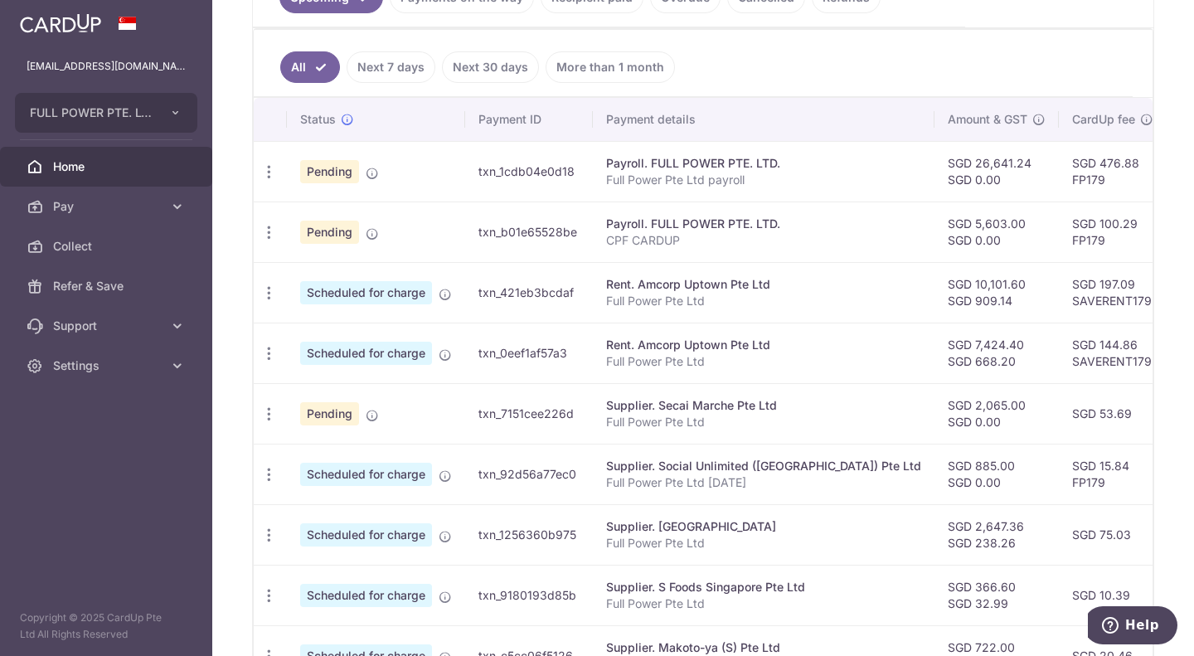
scroll to position [498, 0]
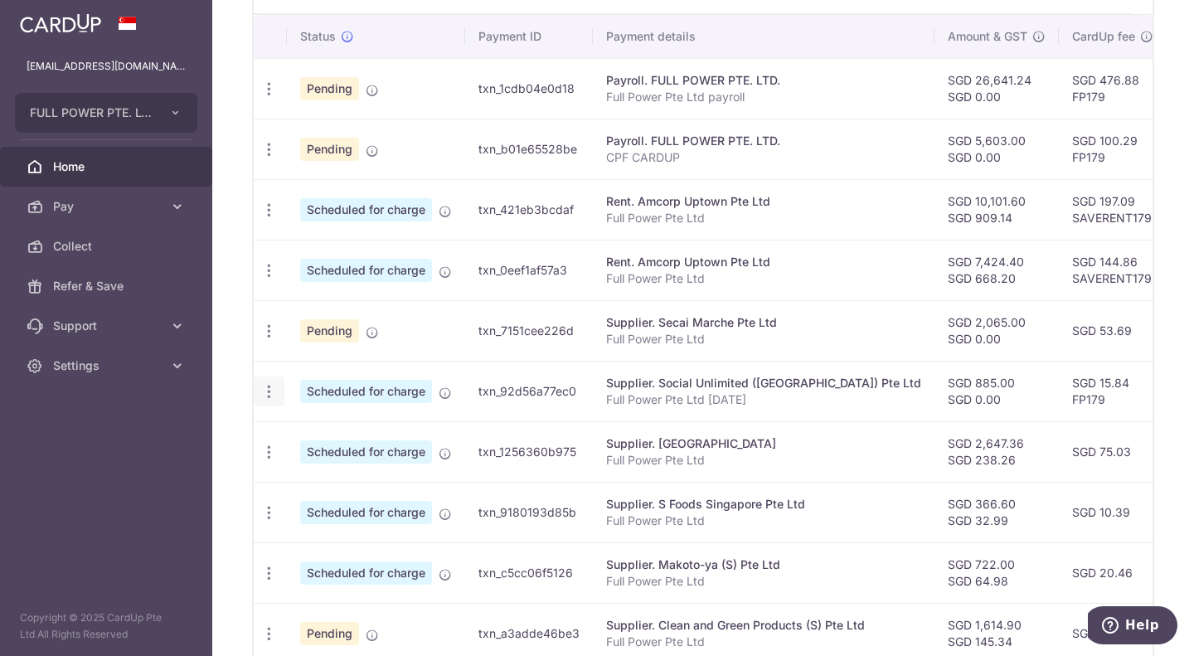
click at [272, 390] on icon "button" at bounding box center [268, 391] width 17 height 17
click at [377, 477] on span "Cancel payment" at bounding box center [357, 478] width 111 height 20
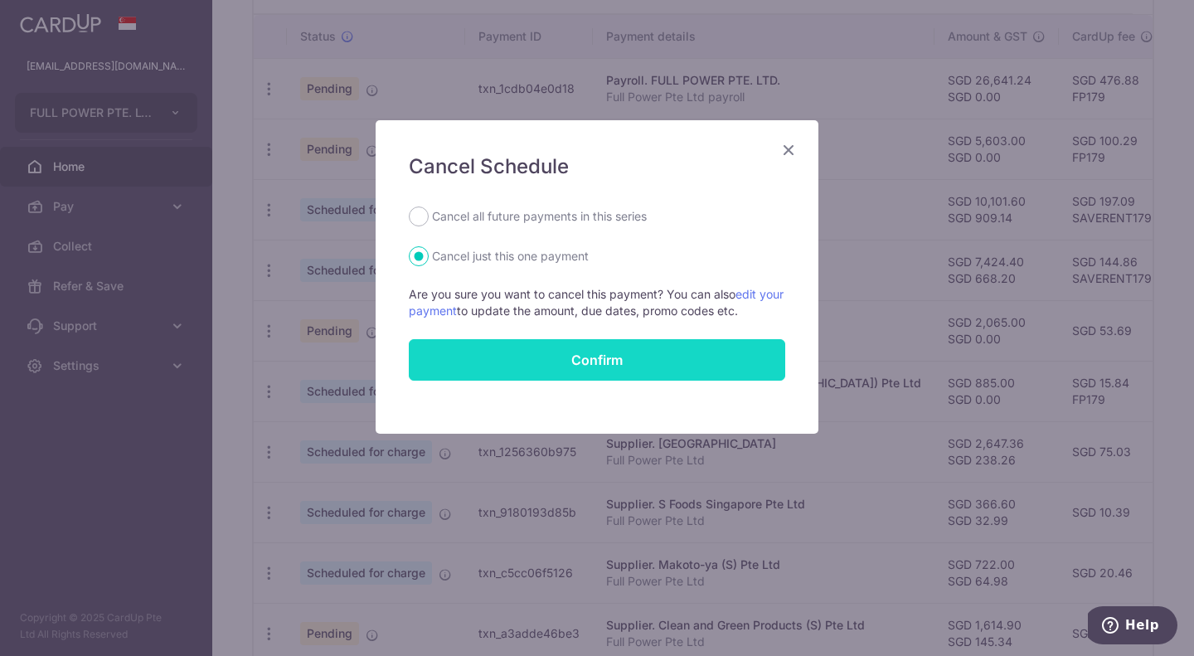
click at [532, 360] on button "Confirm" at bounding box center [597, 359] width 377 height 41
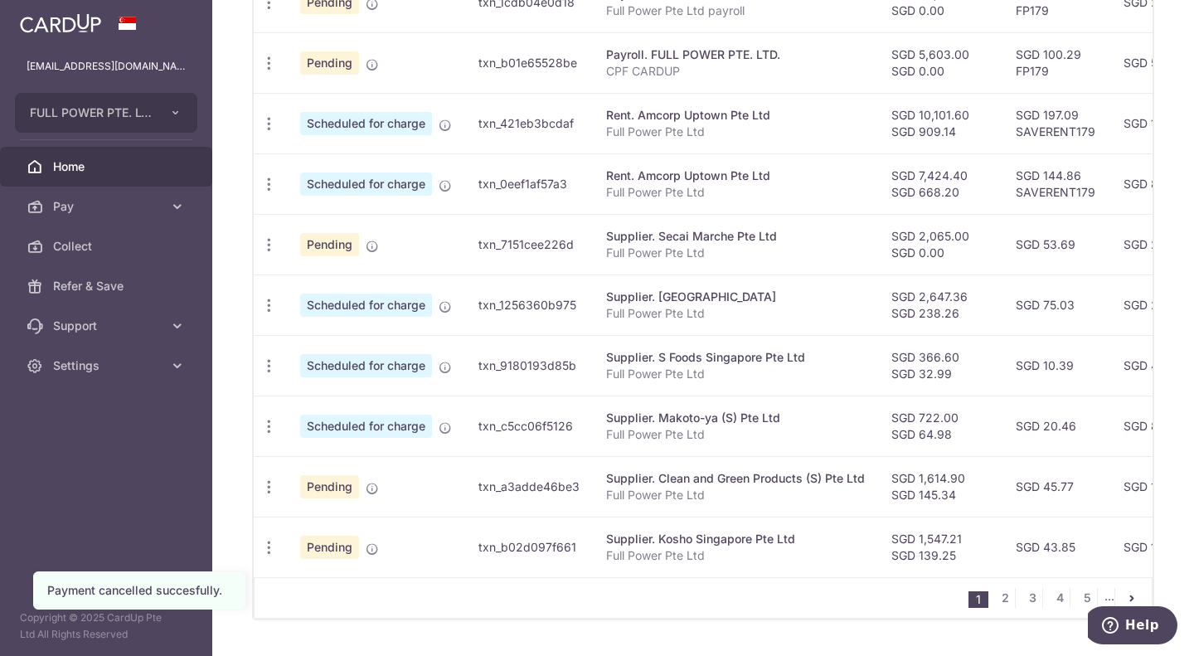
scroll to position [634, 0]
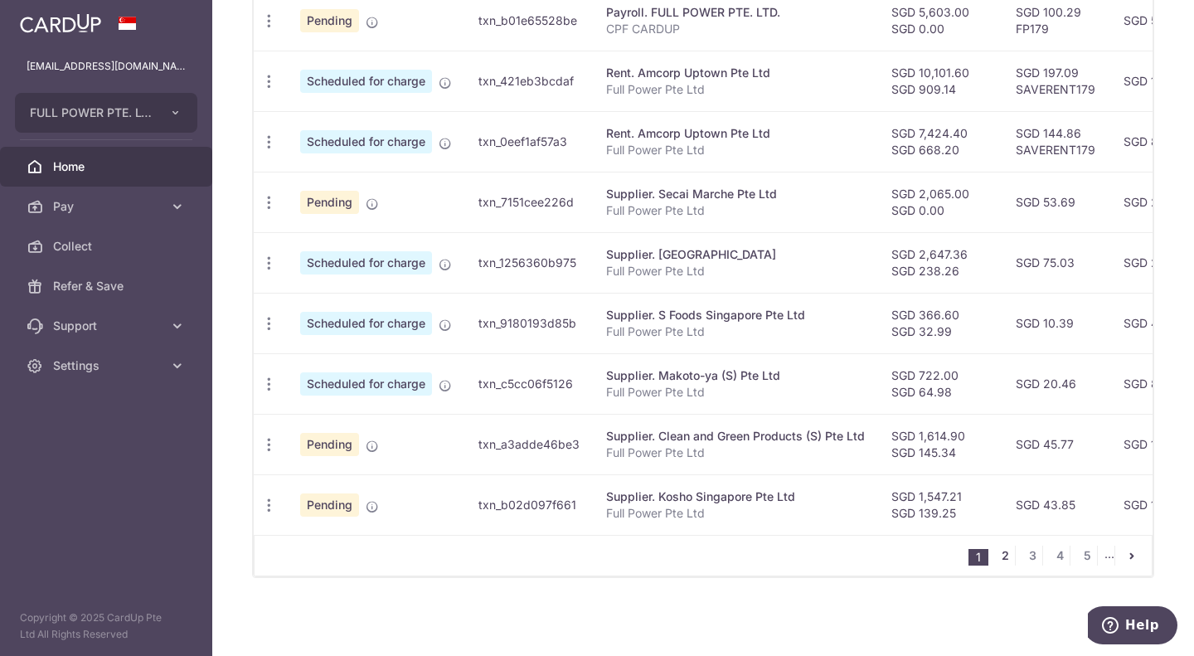
click at [995, 557] on link "2" at bounding box center [1005, 556] width 20 height 20
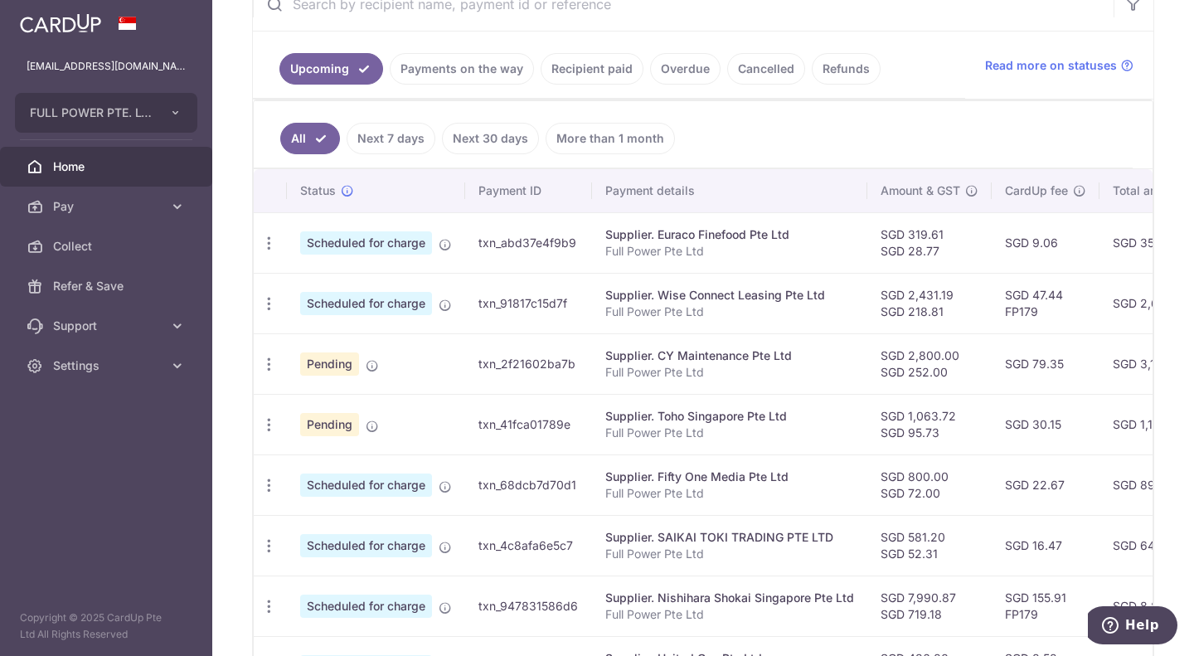
scroll to position [246, 0]
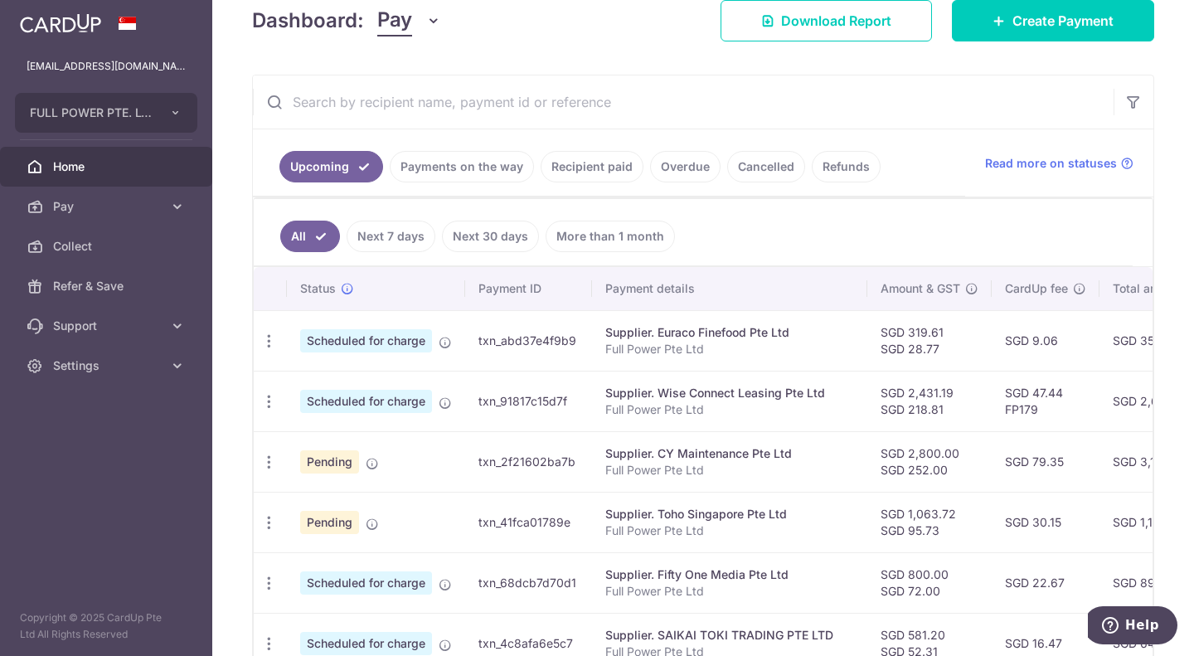
click at [386, 93] on input "text" at bounding box center [683, 101] width 861 height 53
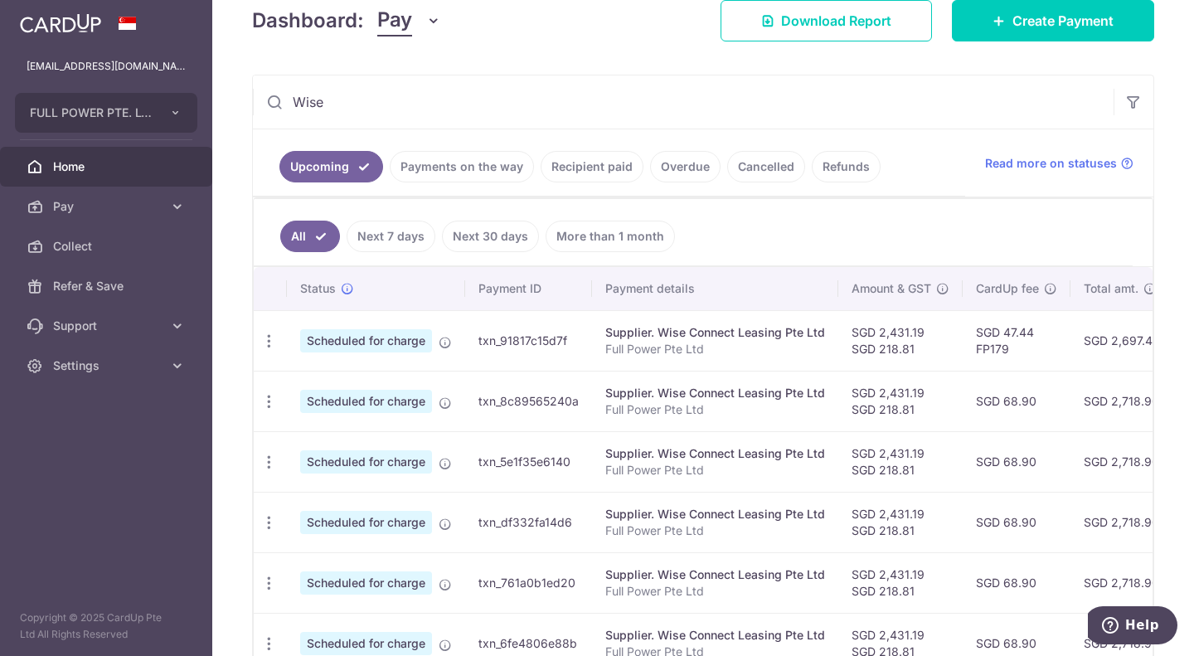
type input "Wise"
click at [604, 171] on link "Recipient paid" at bounding box center [592, 167] width 103 height 32
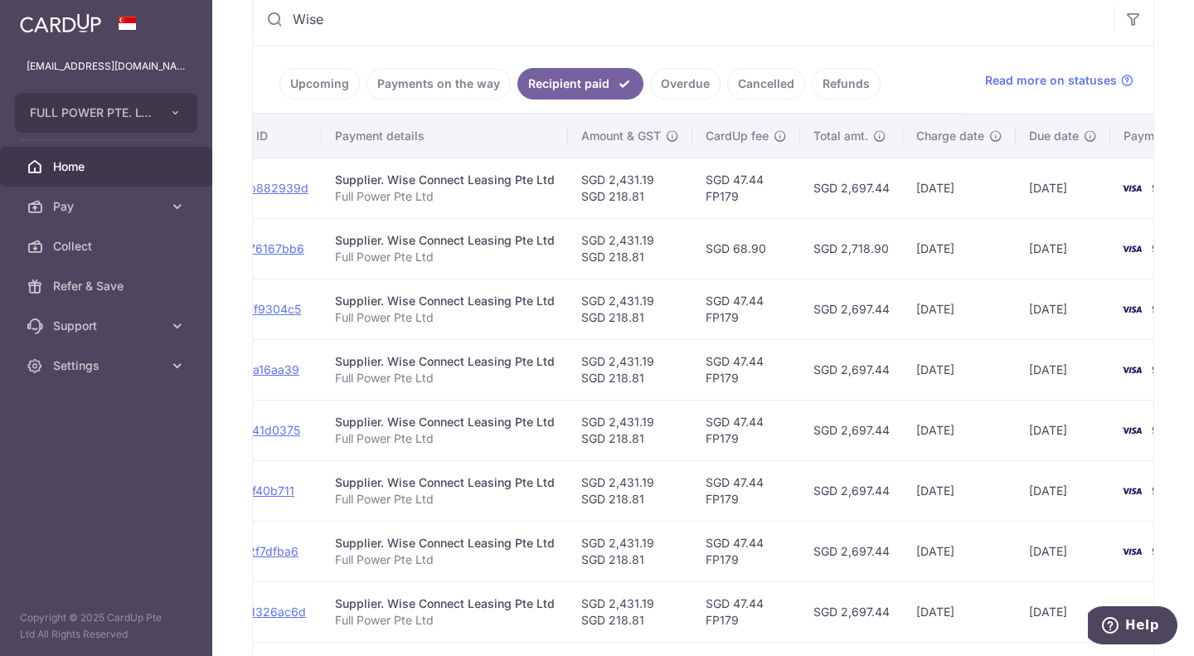
scroll to position [0, 313]
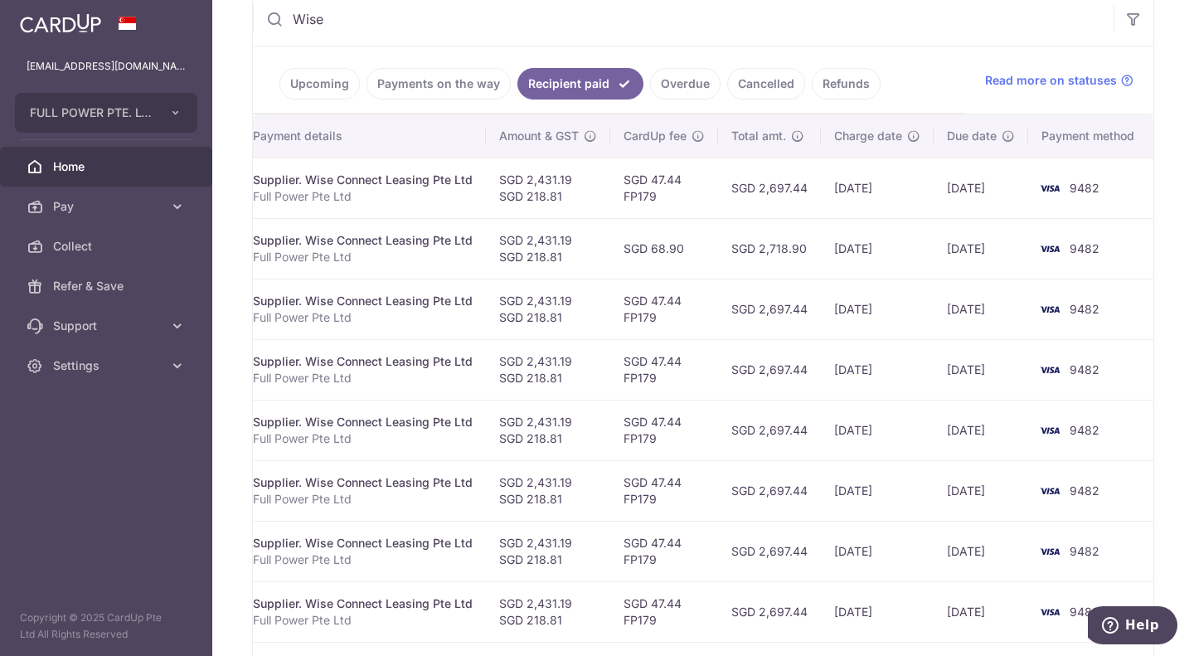
click at [439, 82] on link "Payments on the way" at bounding box center [439, 84] width 144 height 32
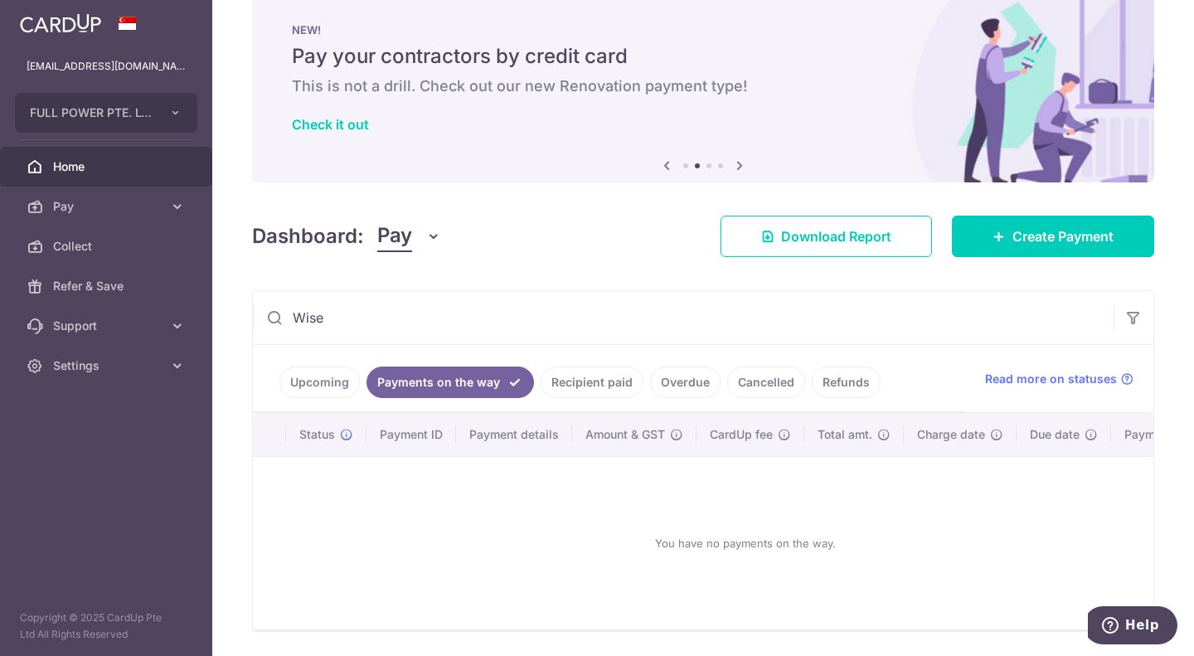
scroll to position [92, 0]
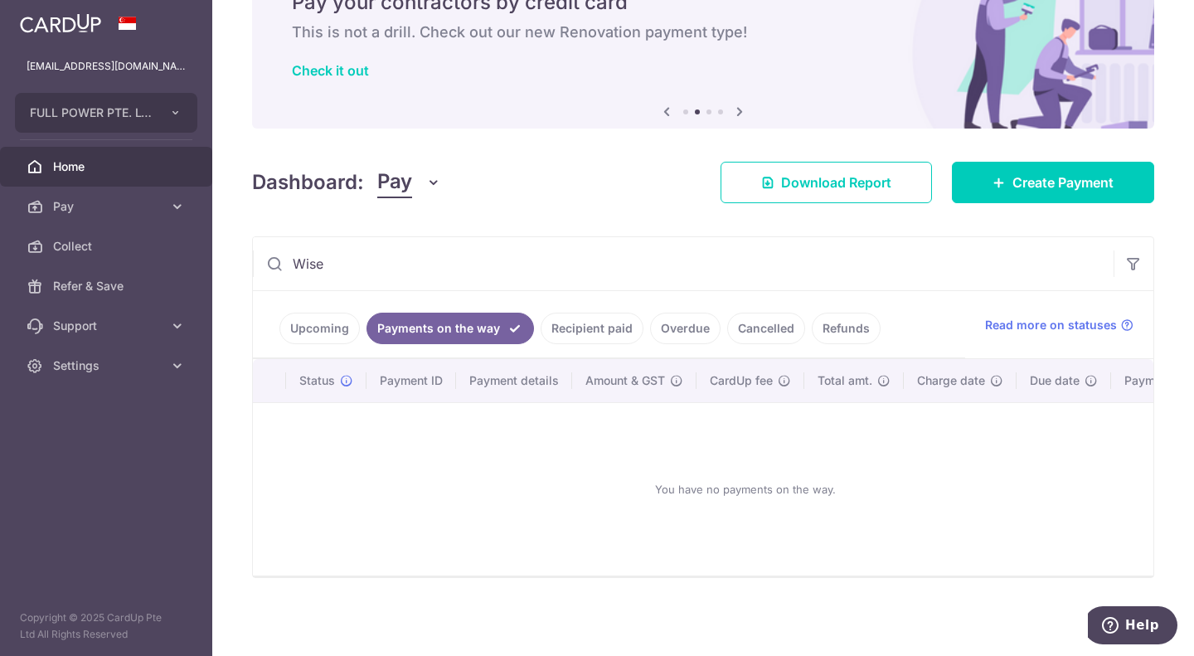
click at [343, 313] on link "Upcoming" at bounding box center [320, 329] width 80 height 32
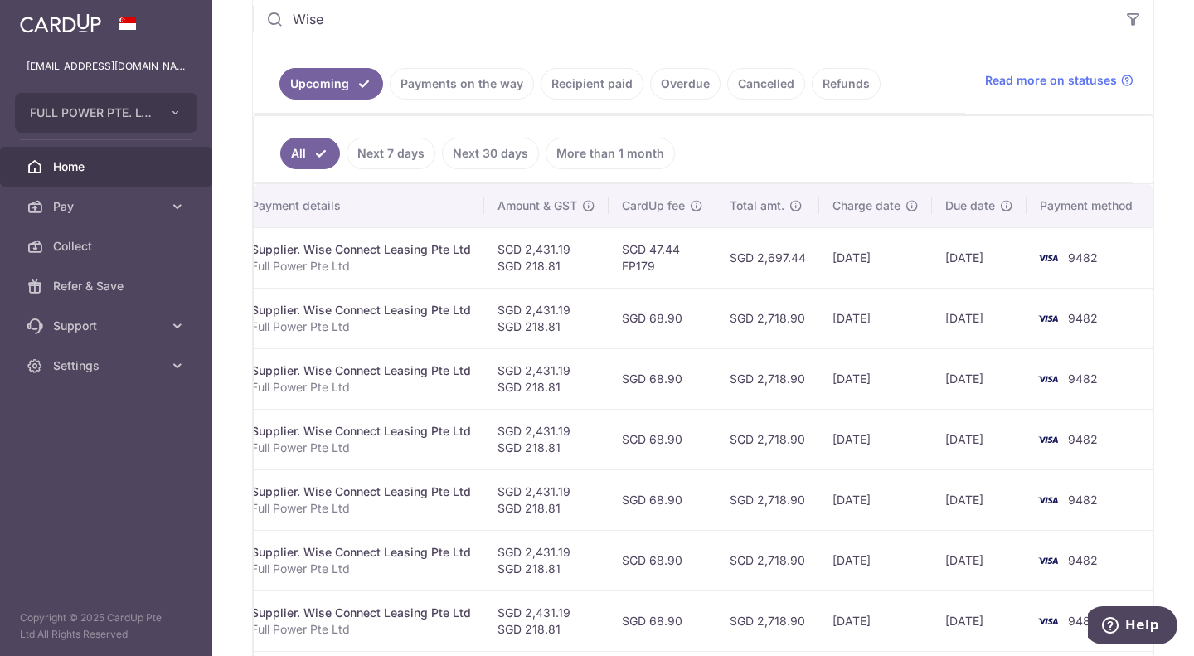
scroll to position [0, 0]
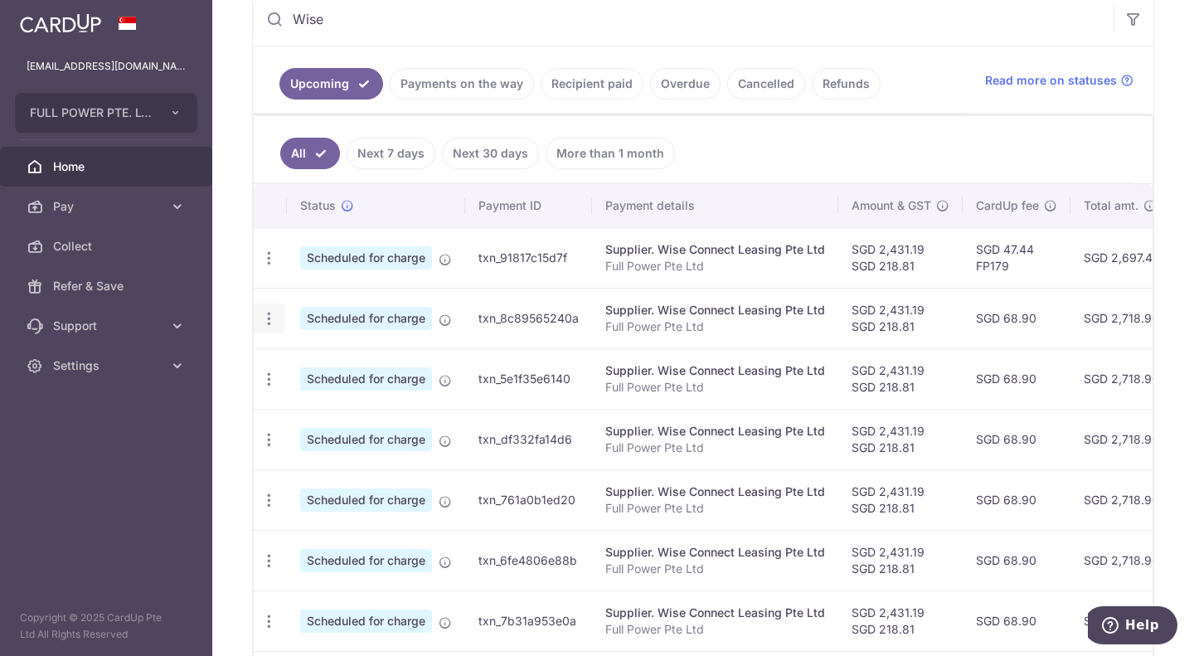
click at [271, 324] on icon "button" at bounding box center [268, 318] width 17 height 17
click at [319, 366] on span "Update payment" at bounding box center [357, 364] width 113 height 20
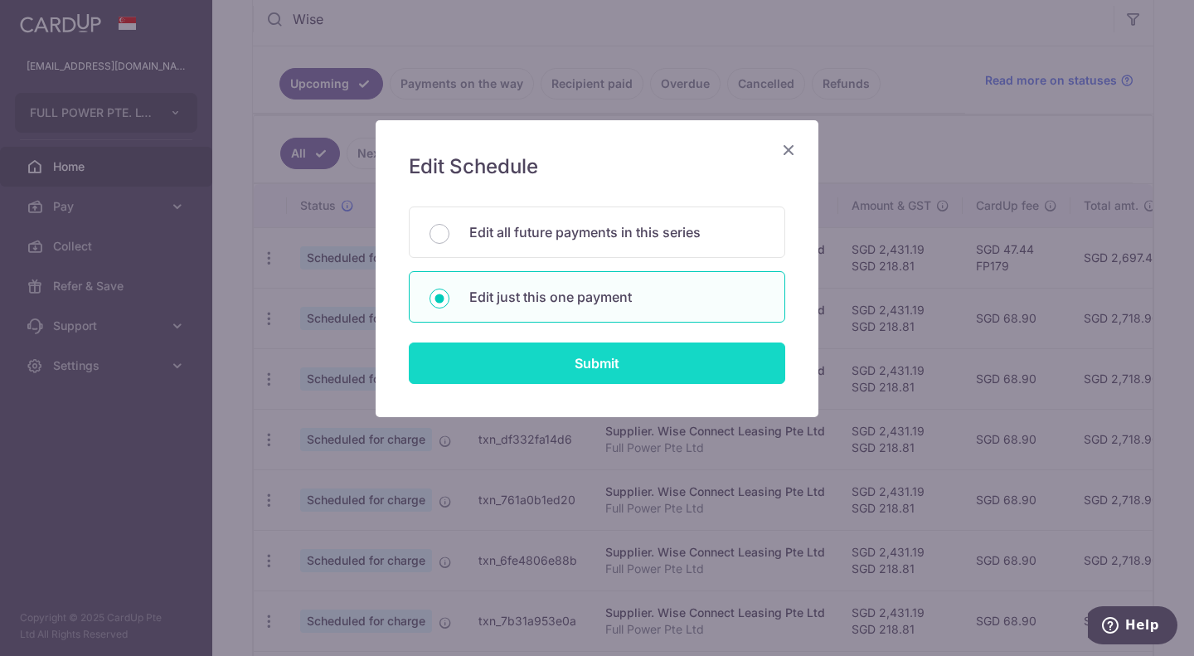
click at [607, 351] on input "Submit" at bounding box center [597, 363] width 377 height 41
radio input "true"
type input "2,431.19"
type input "218.81"
type input "05/11/2025"
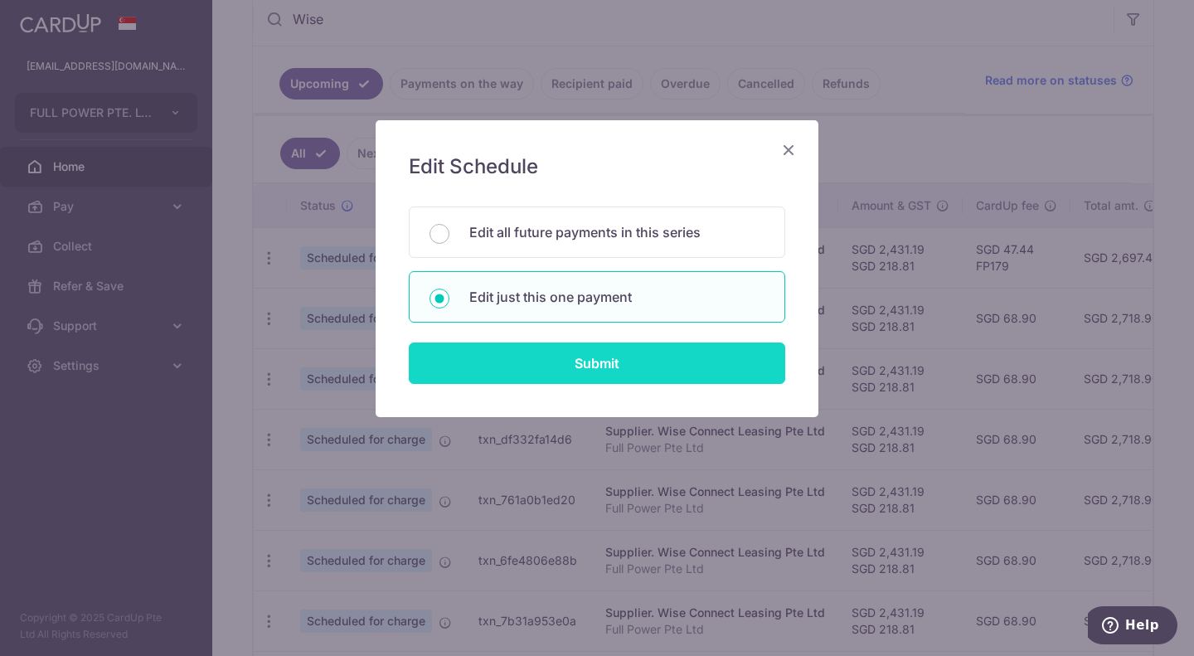
type input "Full Power Pte Ltd"
type input "Car leasing OCT"
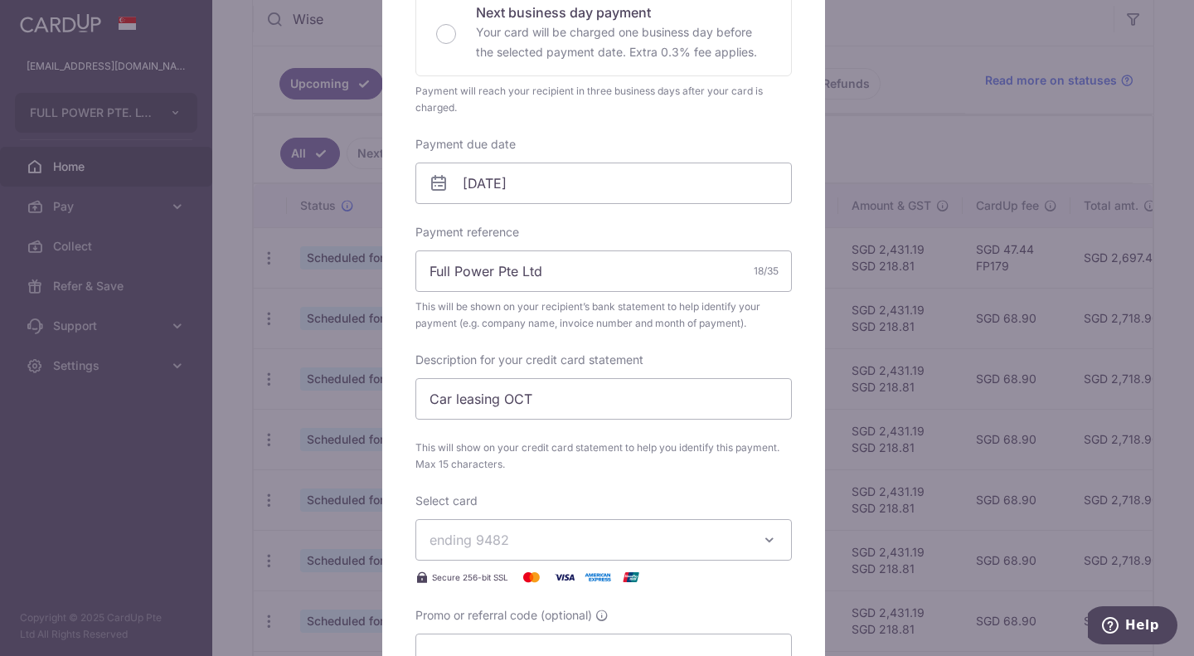
scroll to position [415, 0]
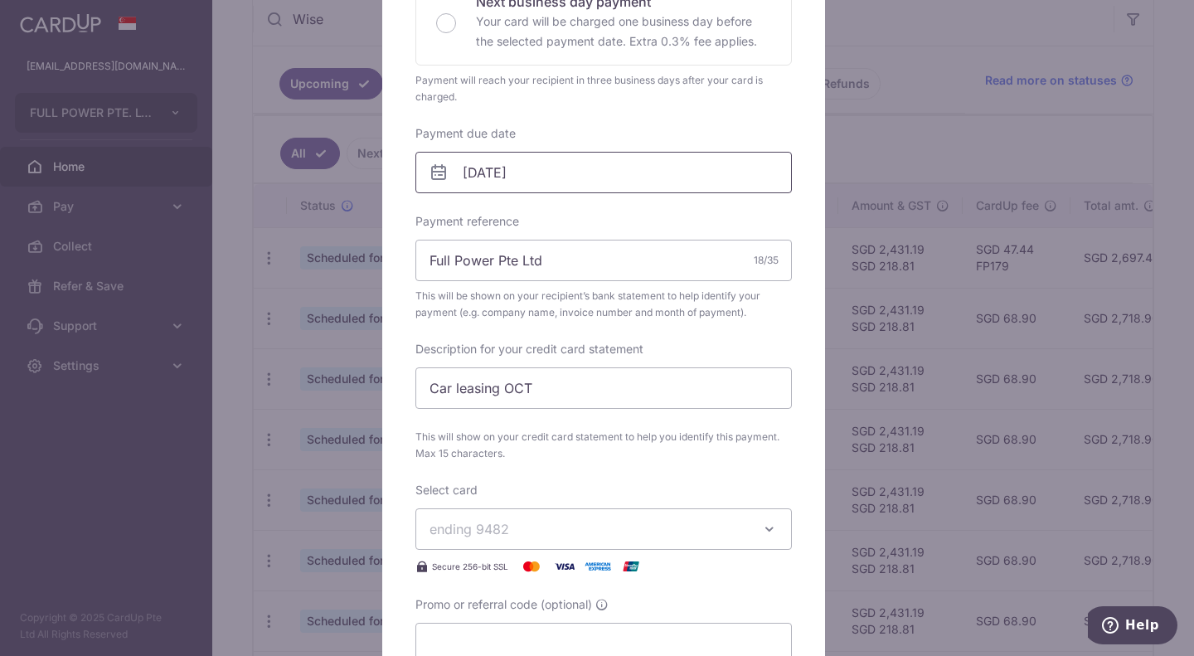
click at [537, 177] on input "05/11/2025" at bounding box center [604, 172] width 377 height 41
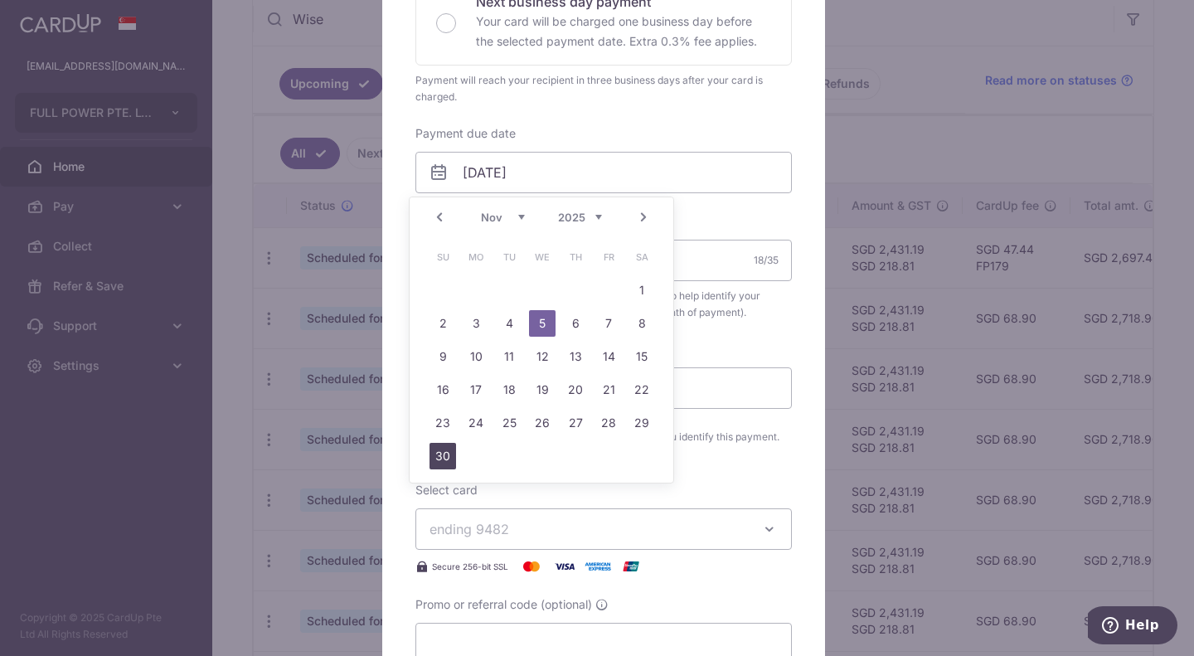
click at [450, 459] on link "30" at bounding box center [443, 456] width 27 height 27
type input "30/11/2025"
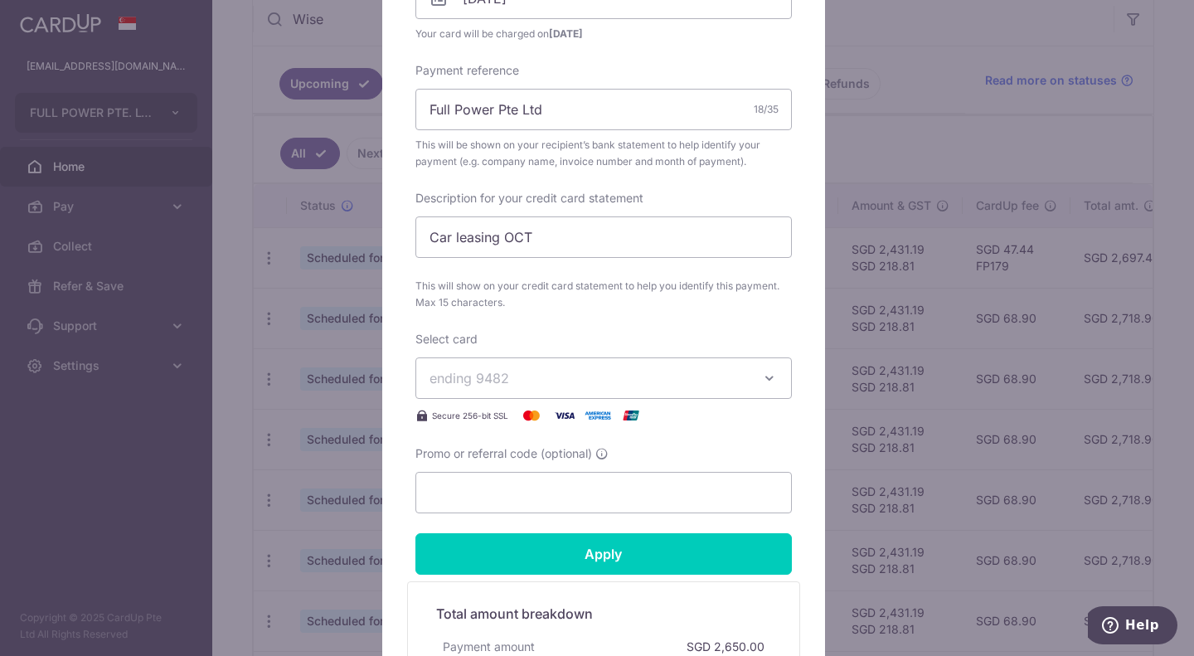
scroll to position [829, 0]
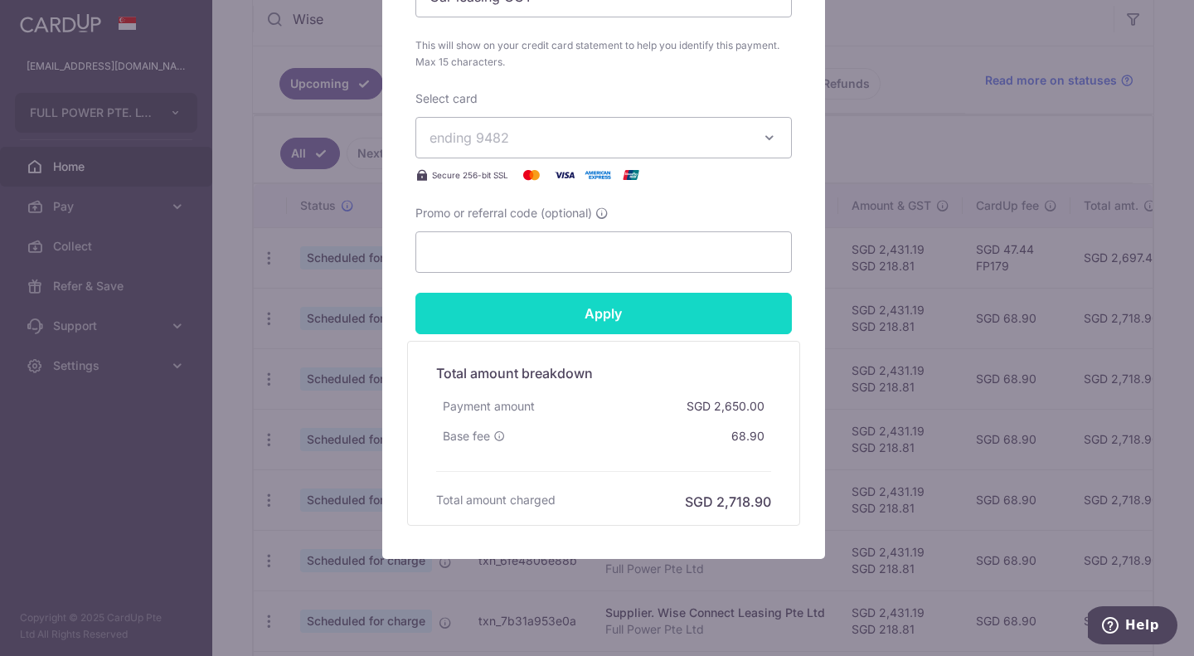
click at [550, 312] on input "Apply" at bounding box center [604, 313] width 377 height 41
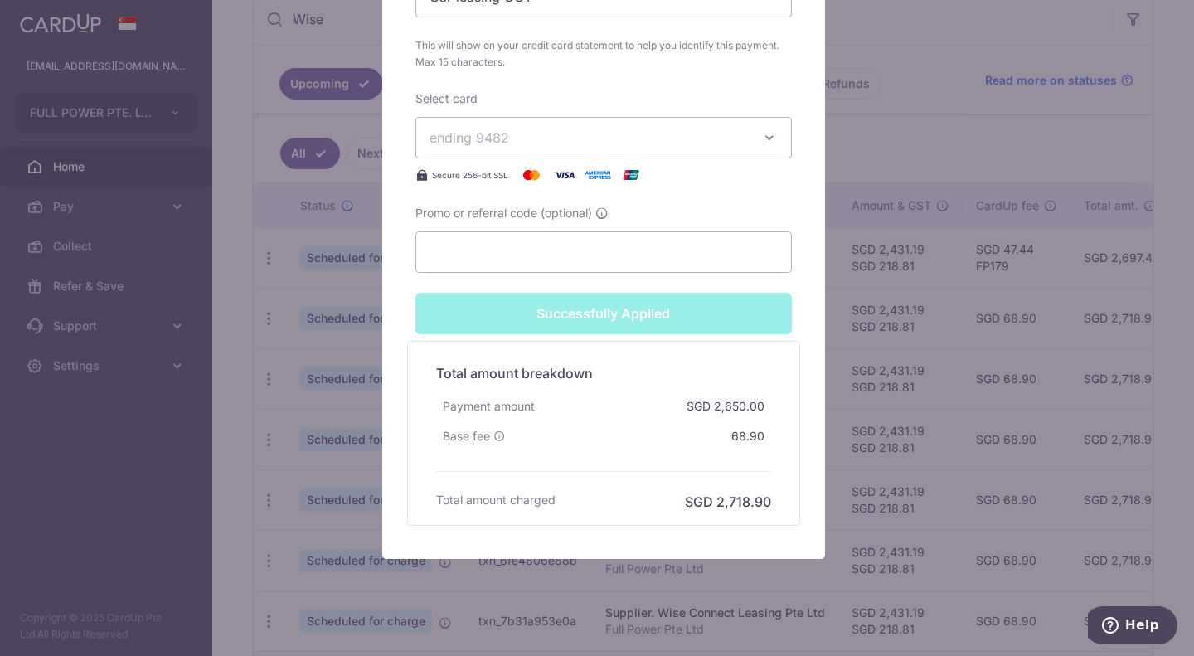
scroll to position [887, 0]
click at [530, 246] on input "Promo or referral code (optional)" at bounding box center [604, 251] width 377 height 41
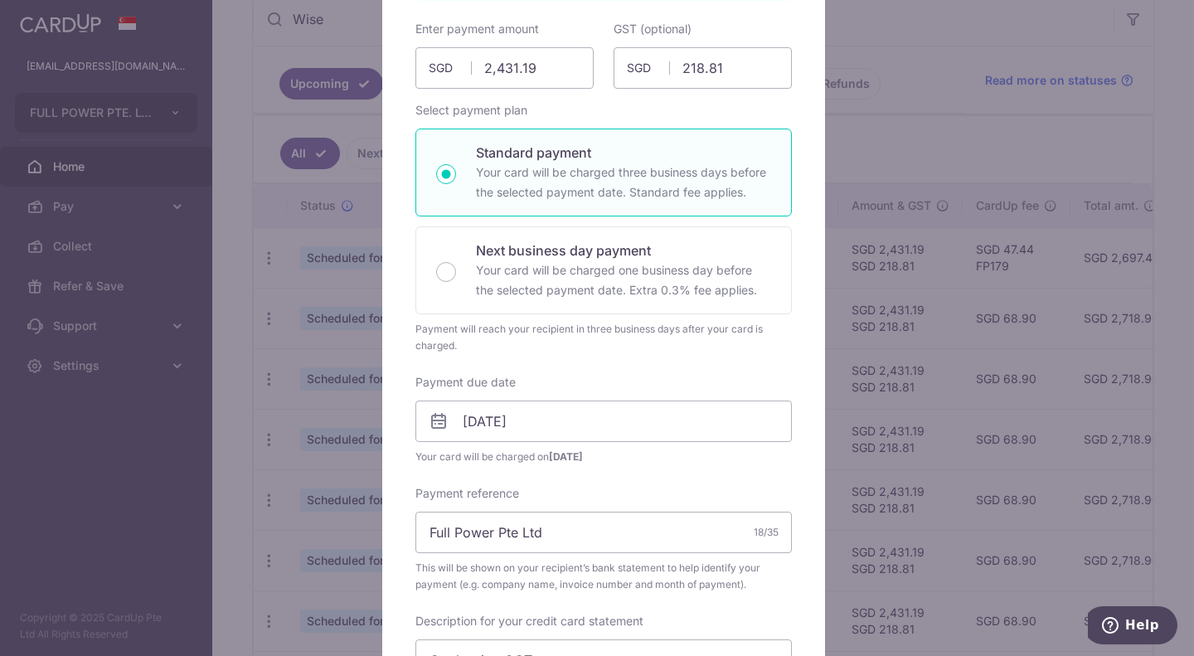
scroll to position [0, 0]
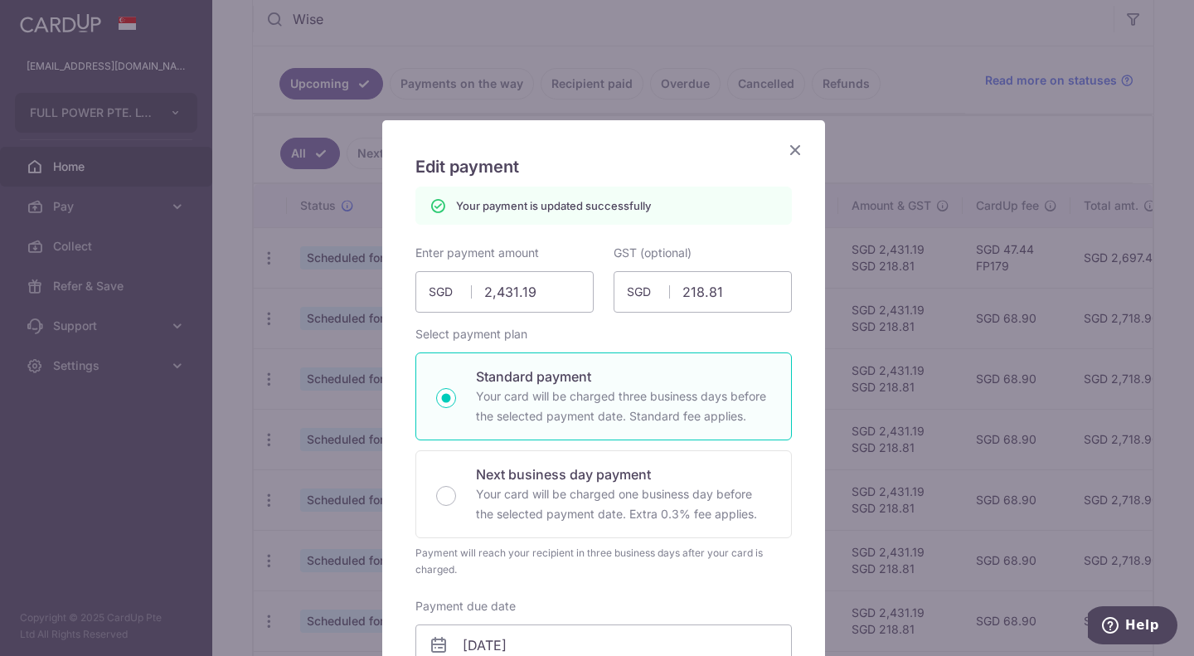
type input "Apply"
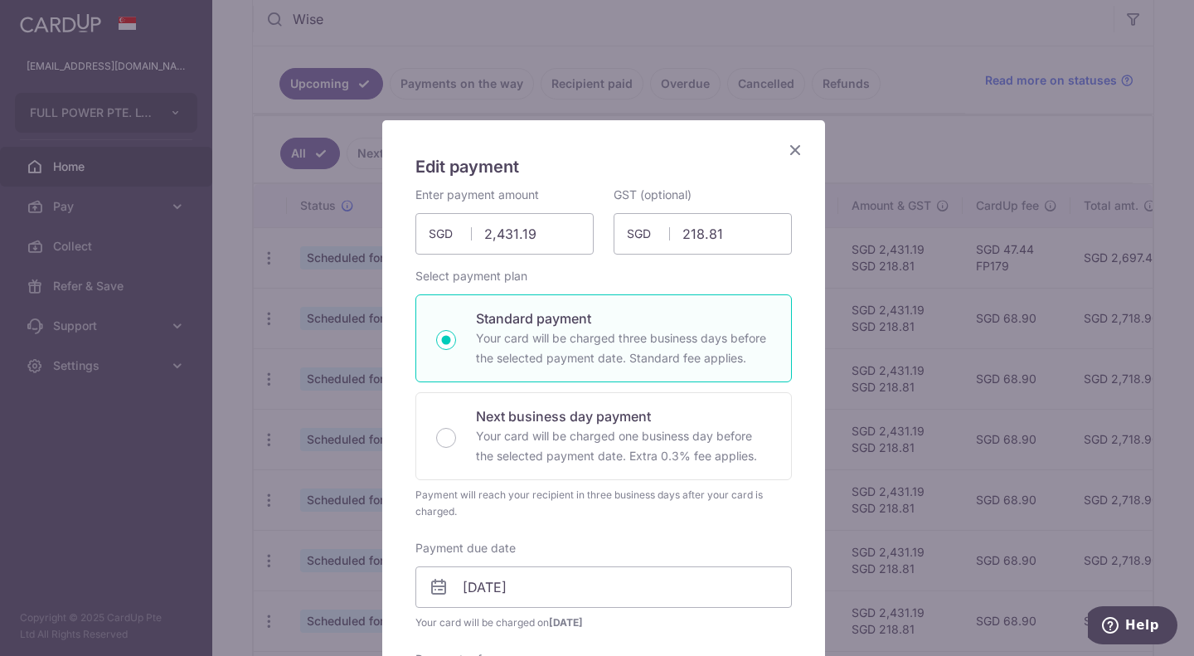
click at [785, 153] on icon "Close" at bounding box center [795, 149] width 20 height 21
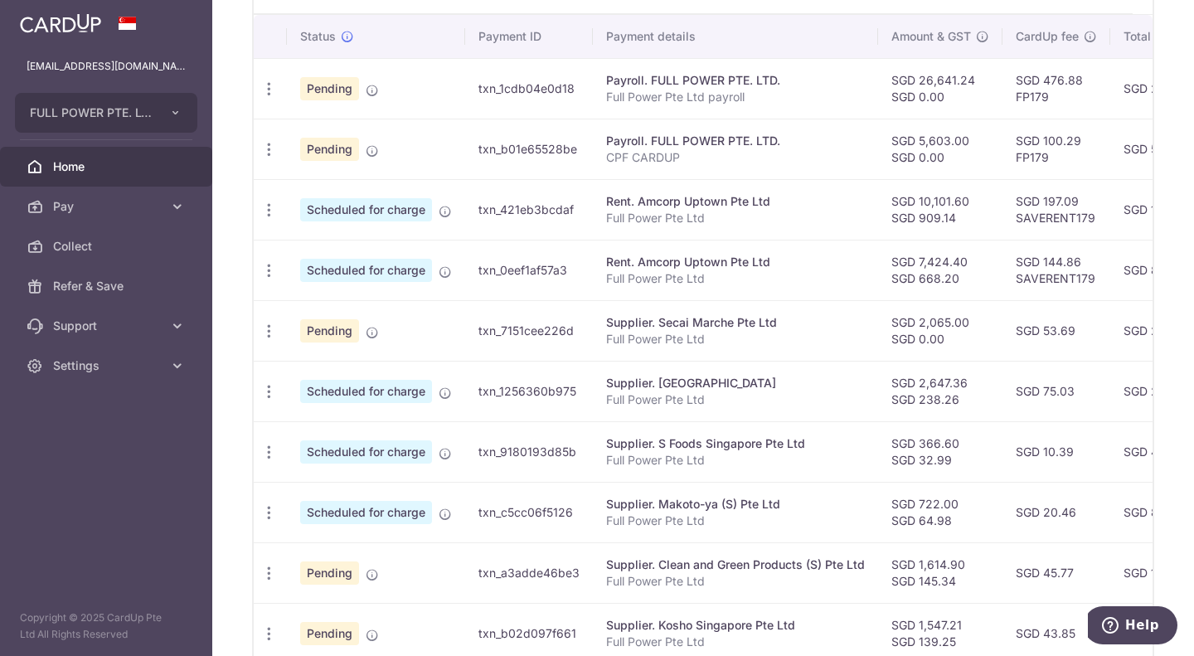
scroll to position [581, 0]
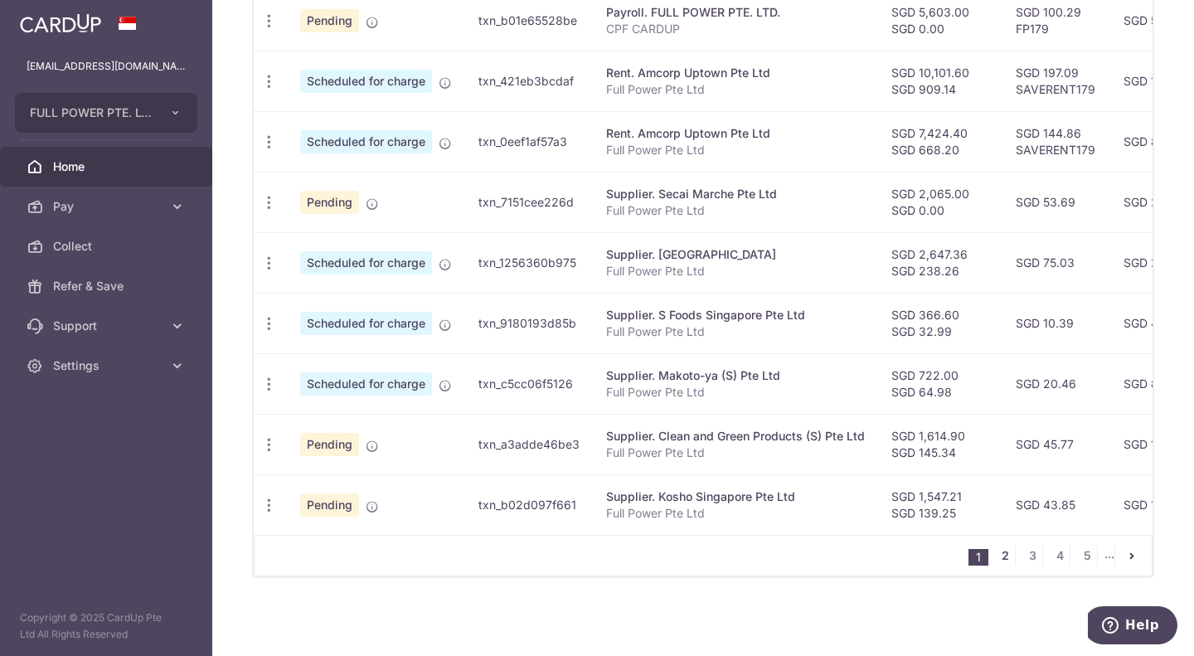
click at [995, 557] on link "2" at bounding box center [1005, 556] width 20 height 20
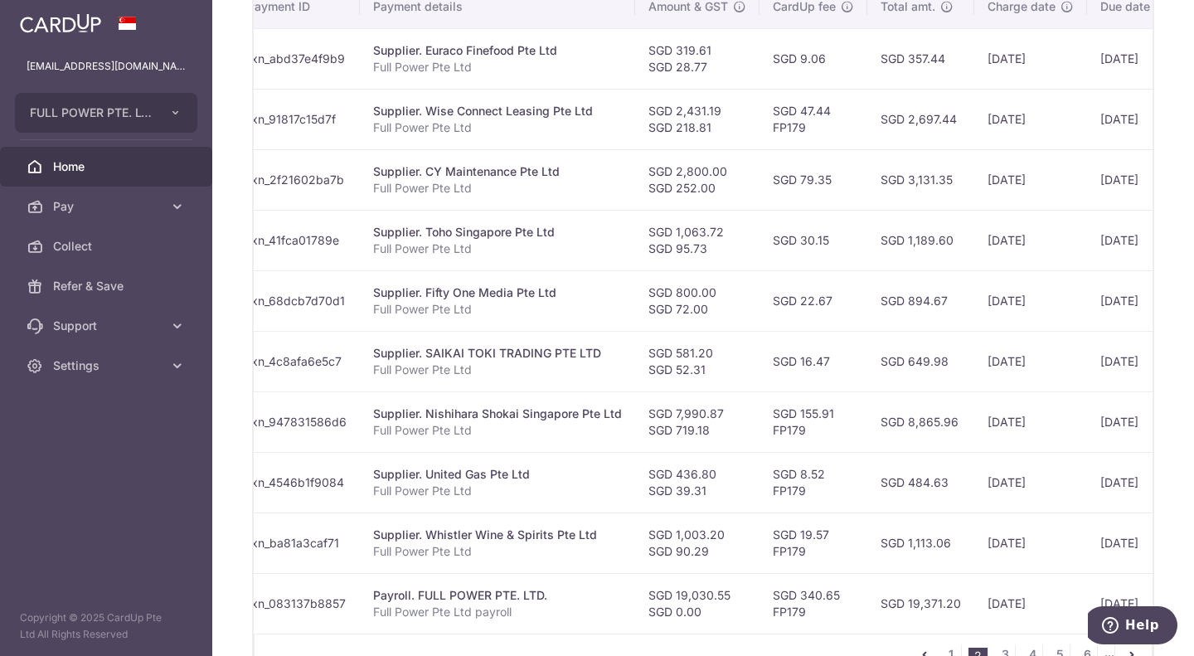
scroll to position [634, 0]
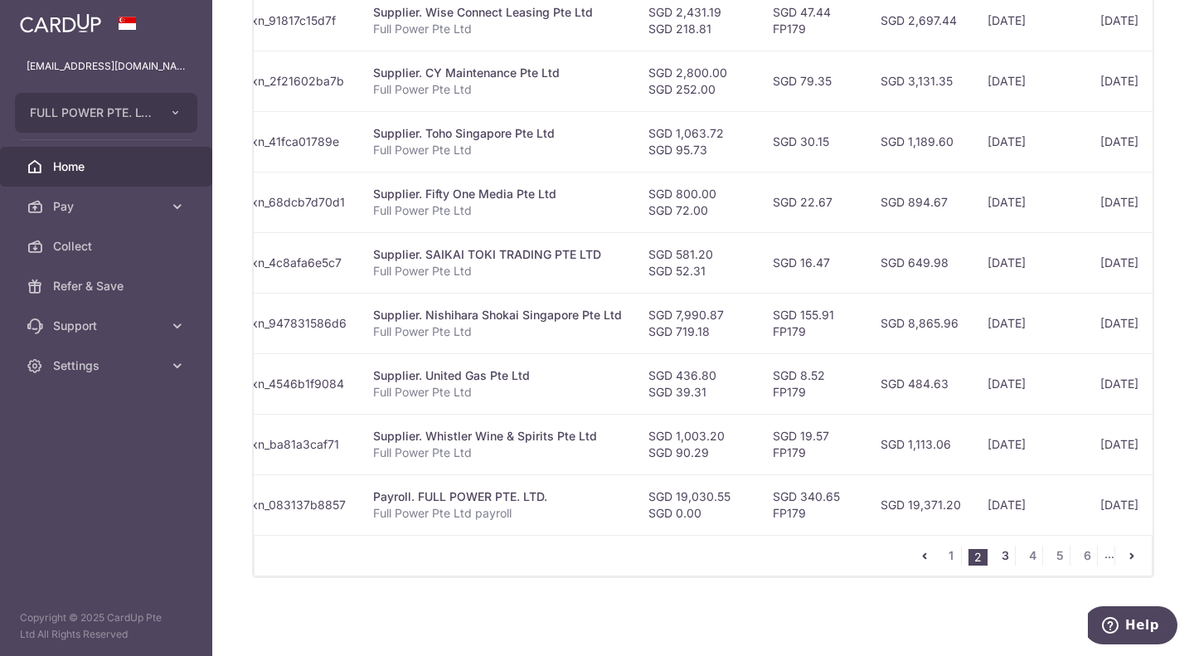
click at [995, 556] on link "3" at bounding box center [1005, 556] width 20 height 20
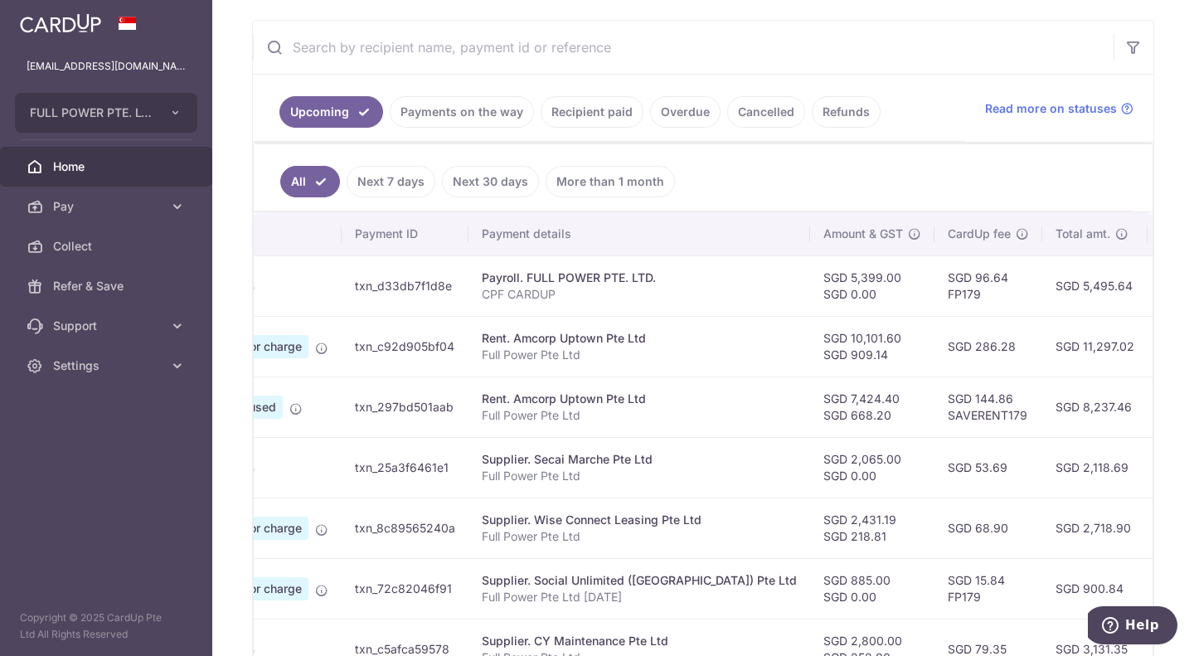
scroll to position [196, 0]
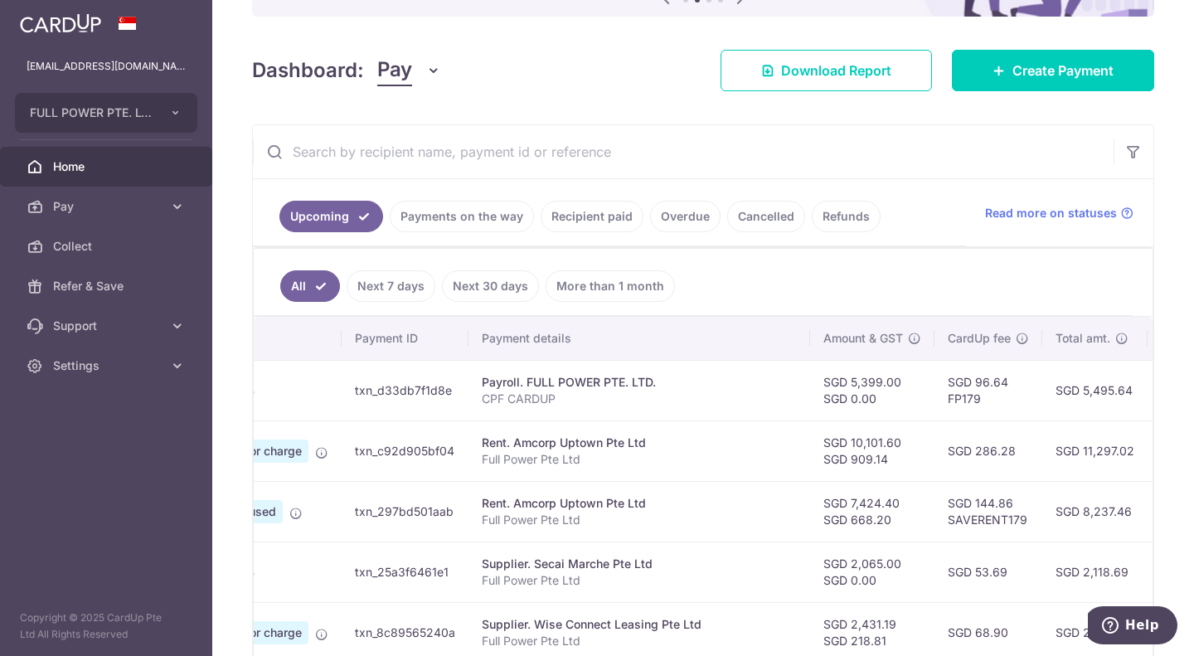
click at [367, 142] on input "text" at bounding box center [683, 151] width 861 height 53
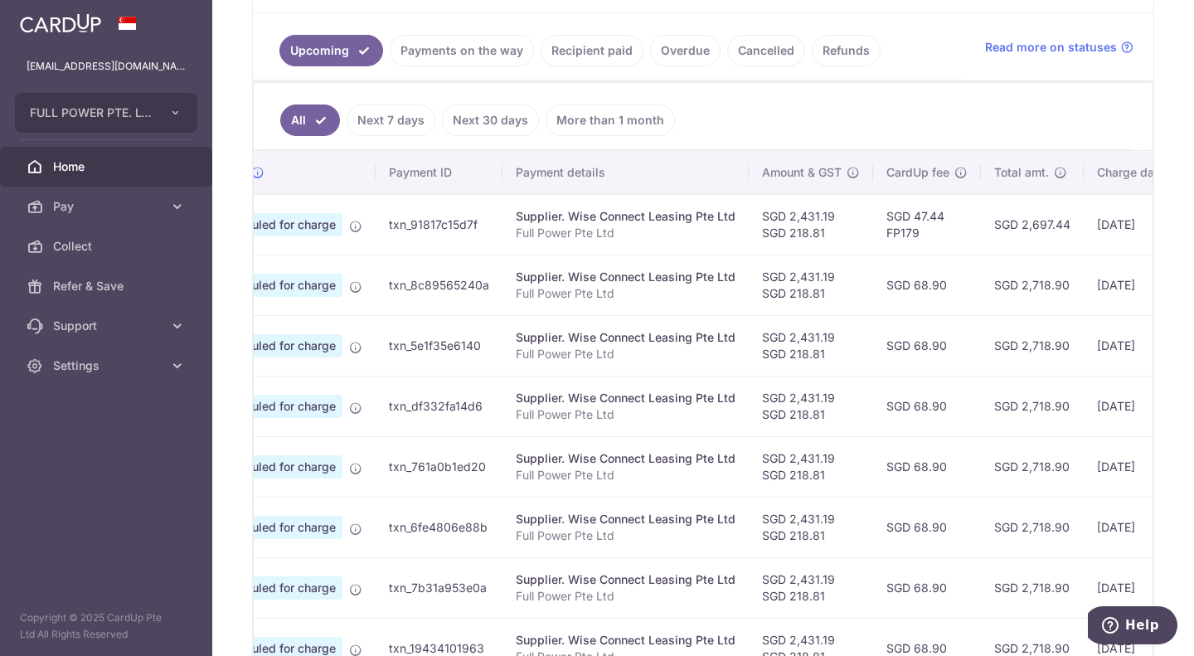
scroll to position [0, 0]
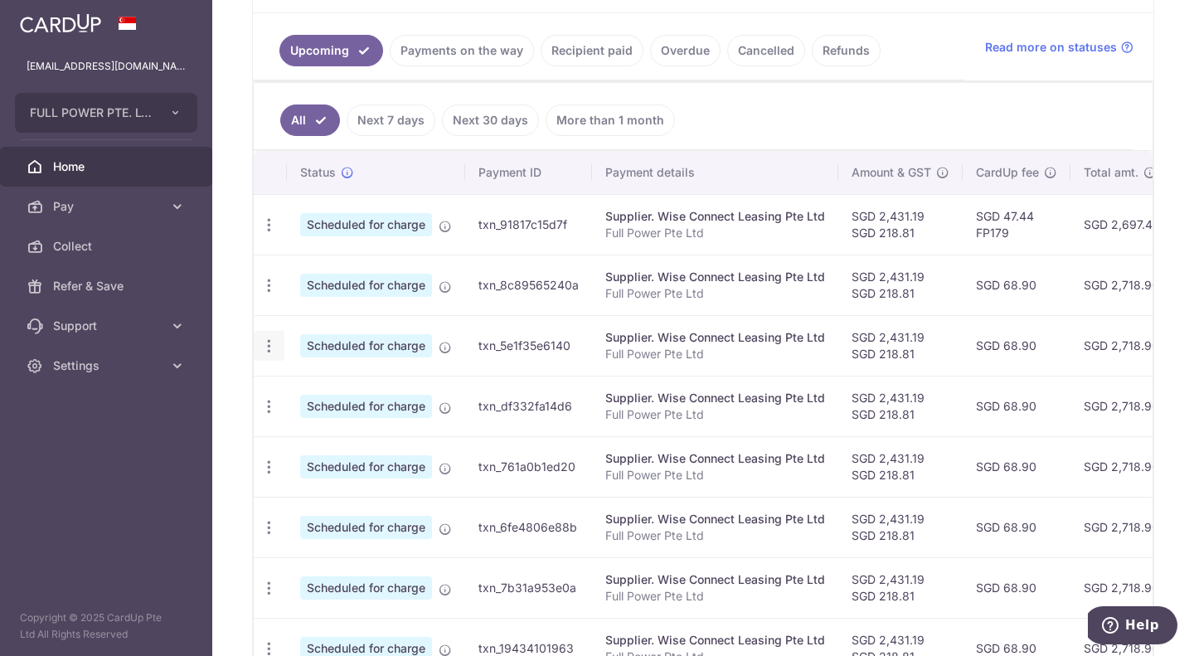
type input "Wise"
click at [273, 351] on icon "button" at bounding box center [268, 346] width 17 height 17
click at [323, 397] on span "Update payment" at bounding box center [357, 392] width 113 height 20
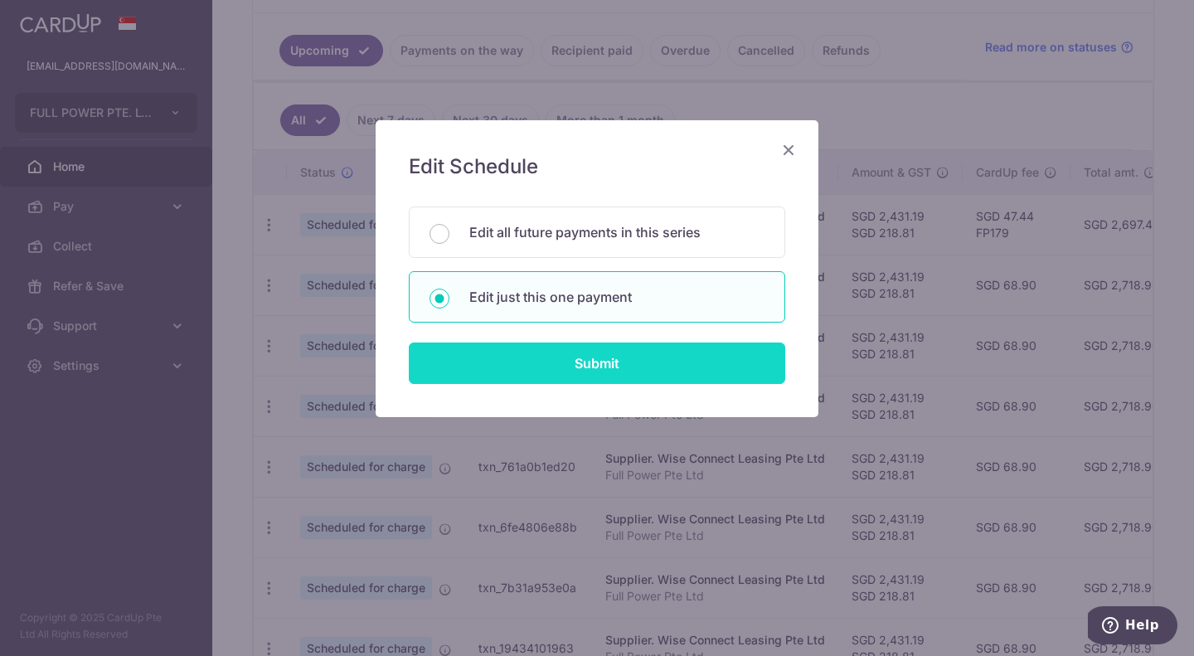
click at [547, 367] on input "Submit" at bounding box center [597, 363] width 377 height 41
radio input "true"
type input "2,431.19"
type input "218.81"
type input "05/12/2025"
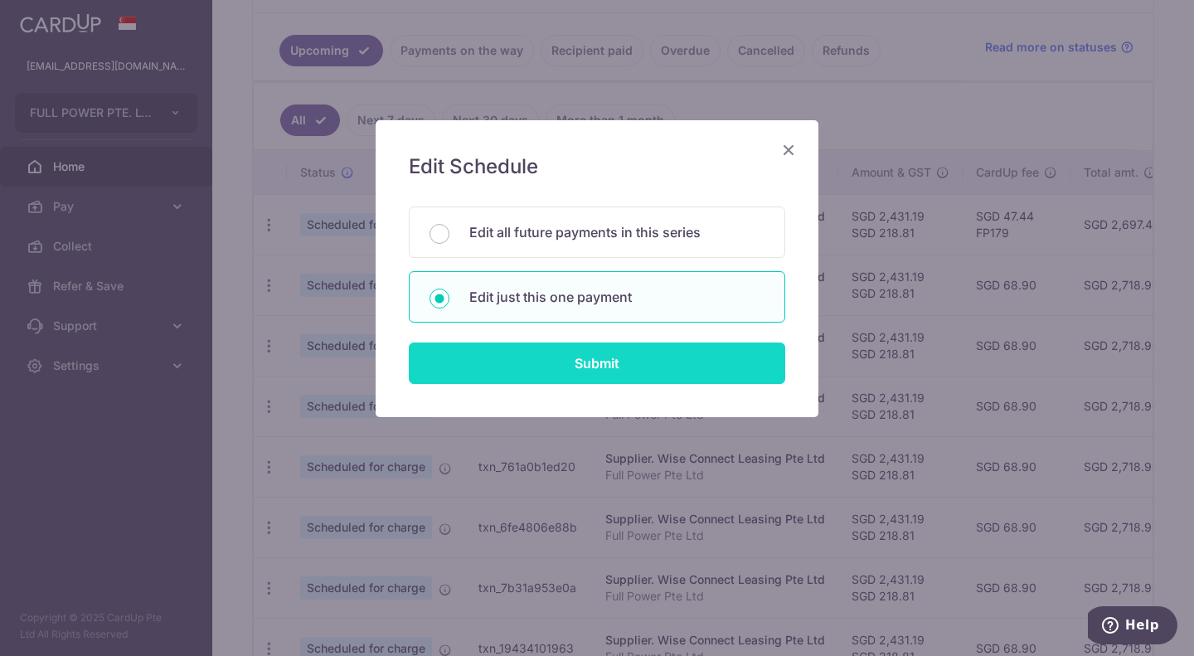
type input "Full Power Pte Ltd"
type input "Car leasing OCT"
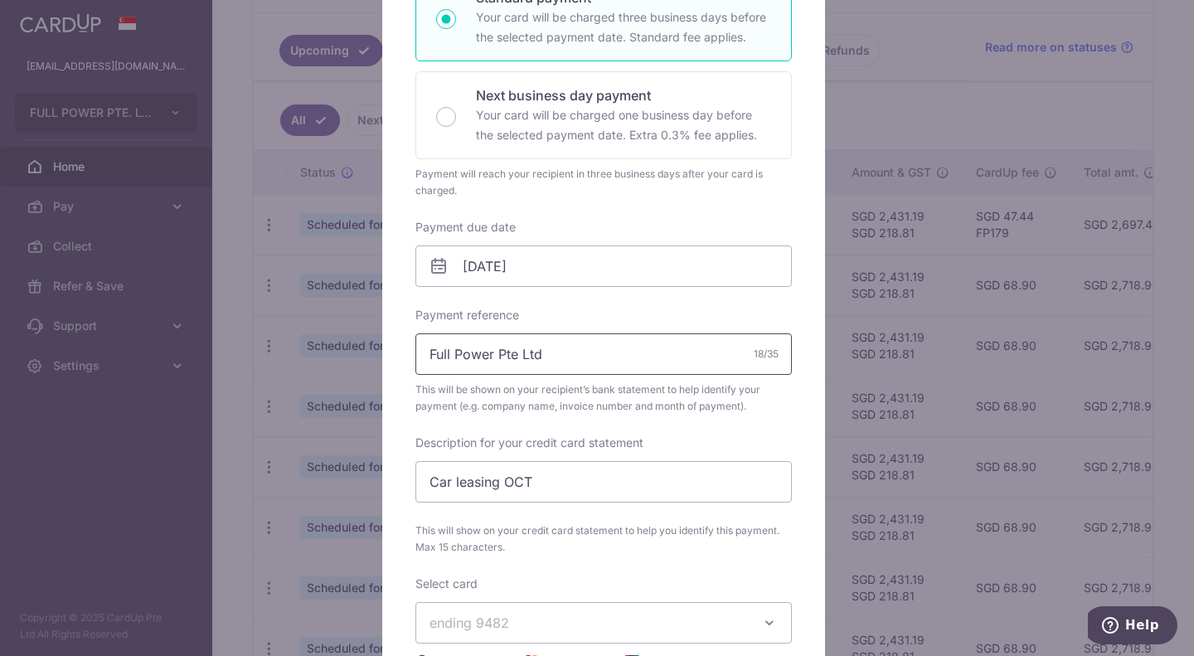
scroll to position [332, 0]
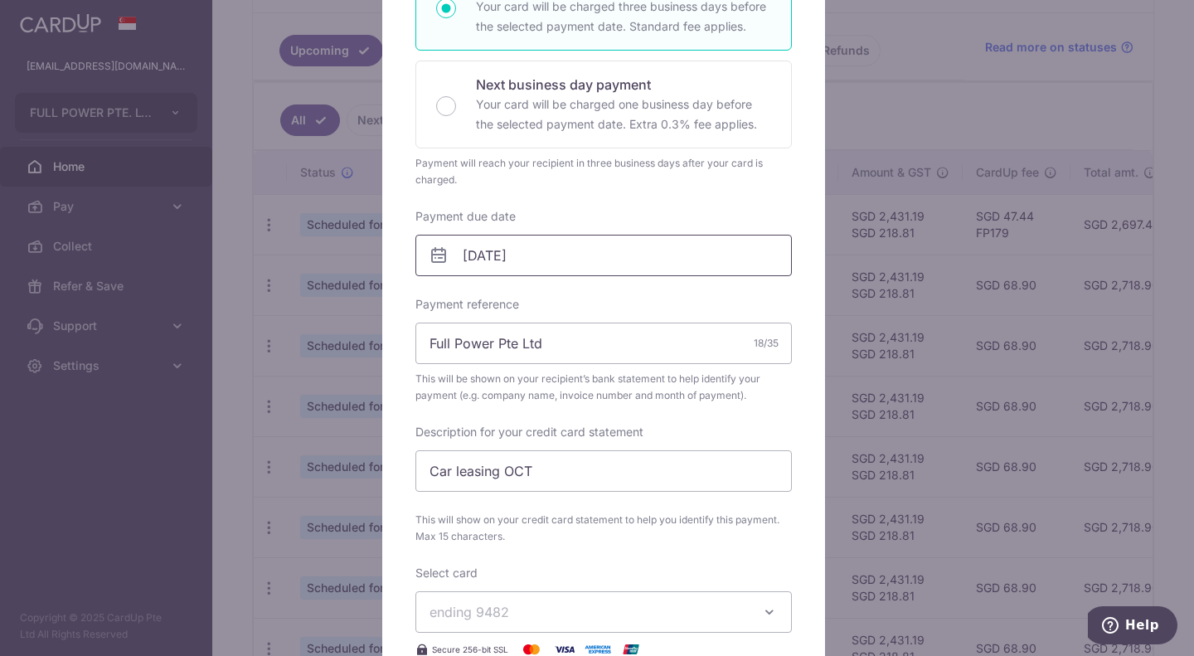
click at [548, 261] on input "05/12/2025" at bounding box center [604, 255] width 377 height 41
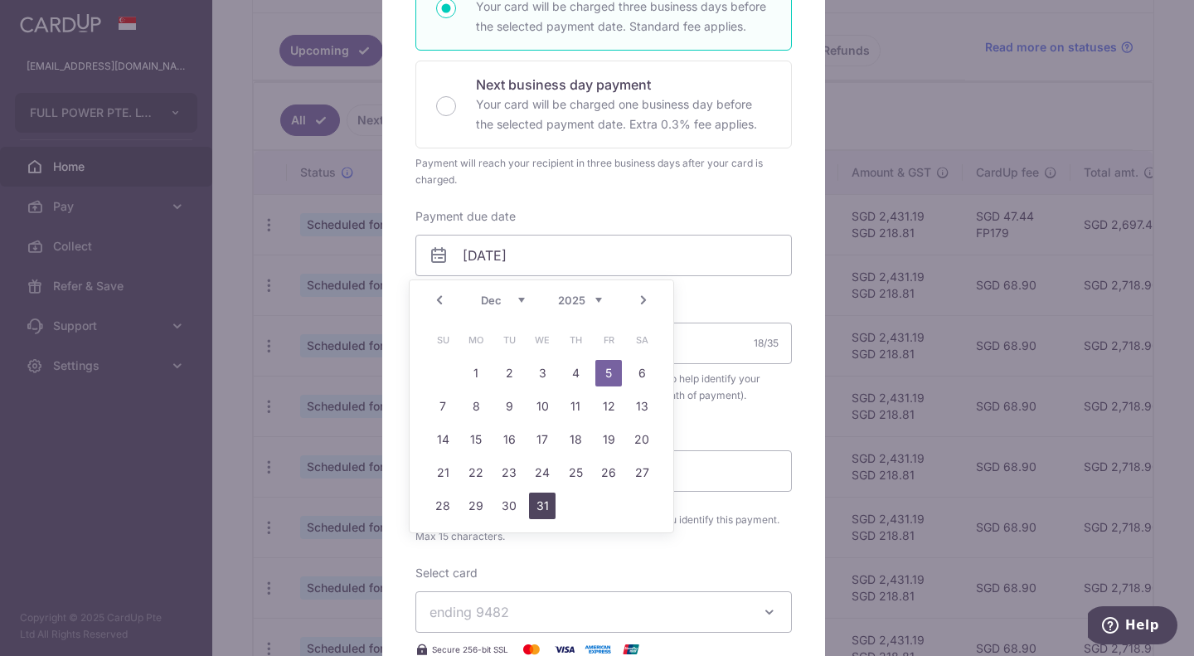
click at [537, 502] on link "31" at bounding box center [542, 506] width 27 height 27
type input "31/12/2025"
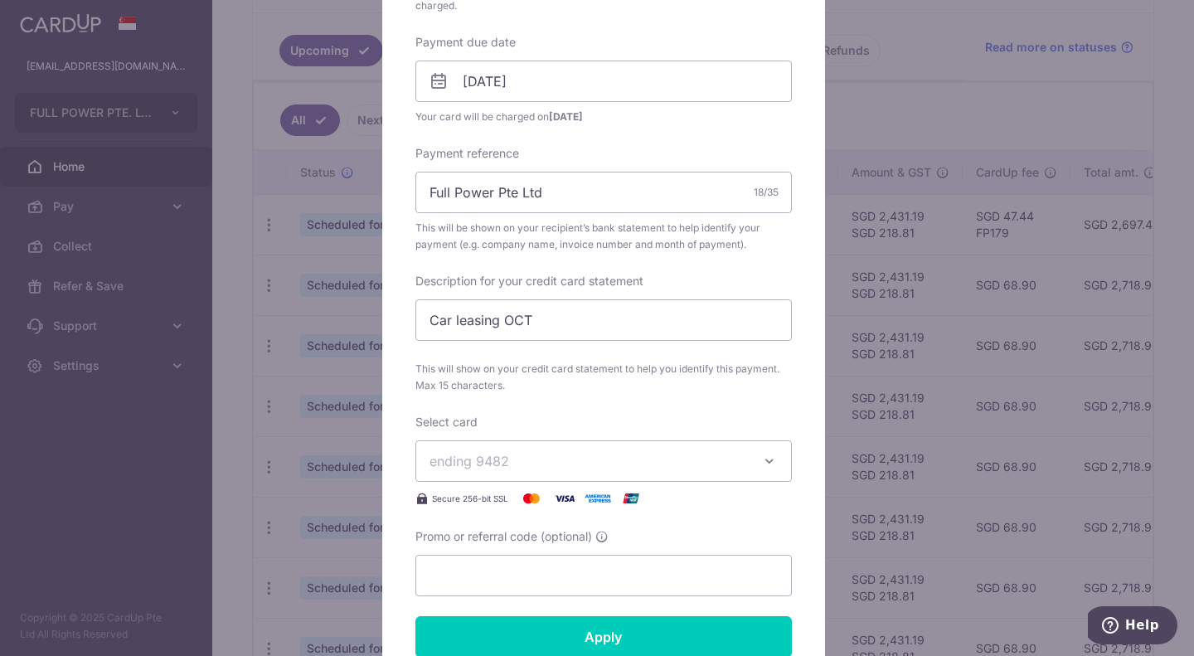
scroll to position [664, 0]
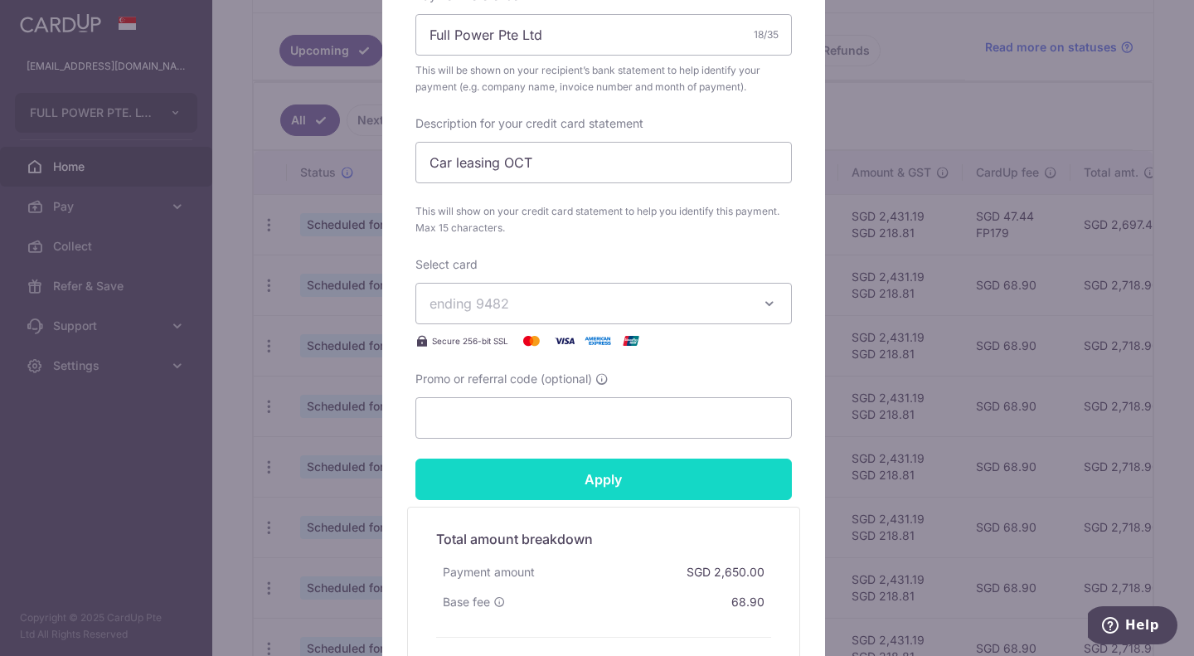
click at [647, 483] on input "Apply" at bounding box center [604, 479] width 377 height 41
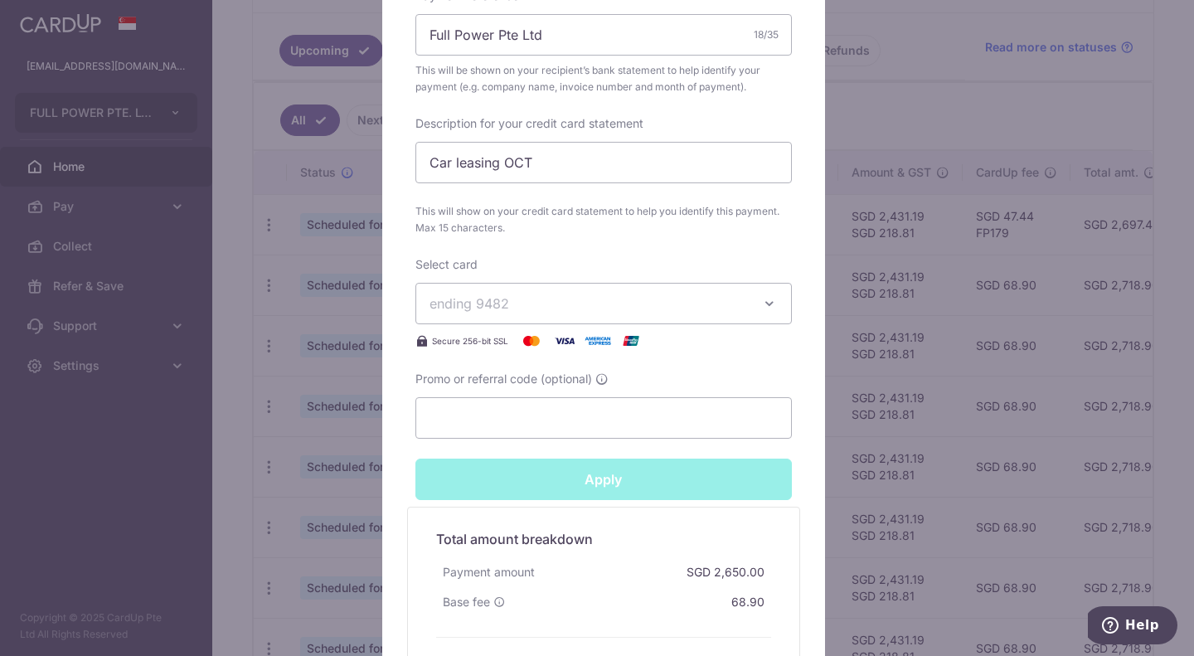
type input "Successfully Applied"
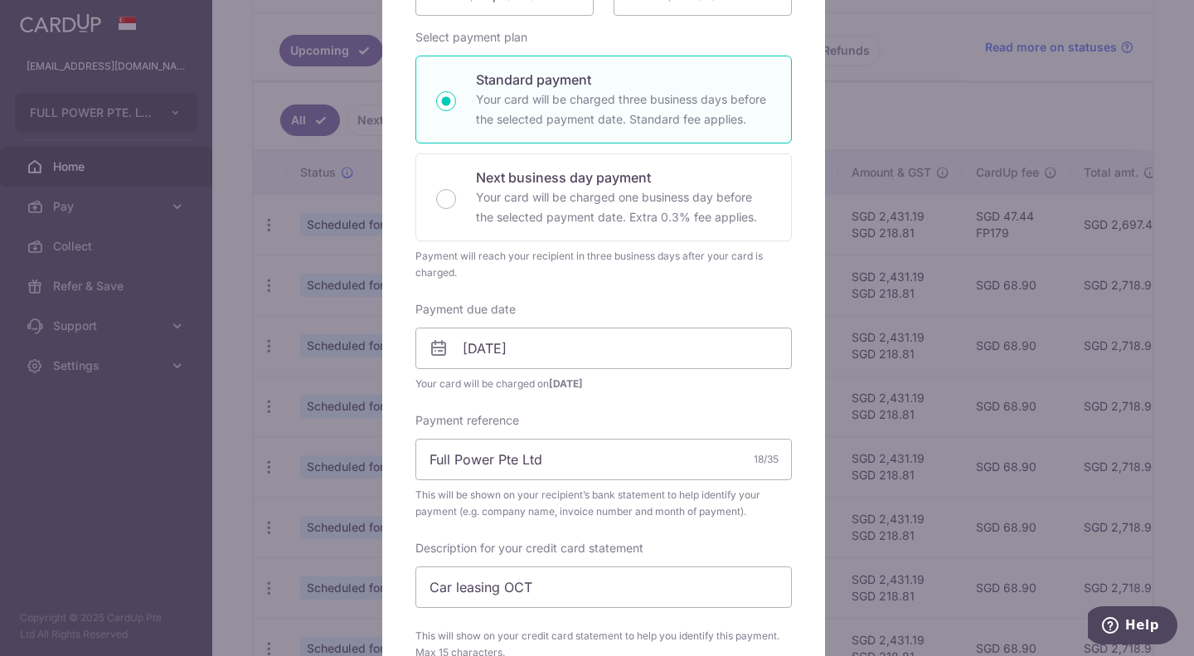
scroll to position [141, 0]
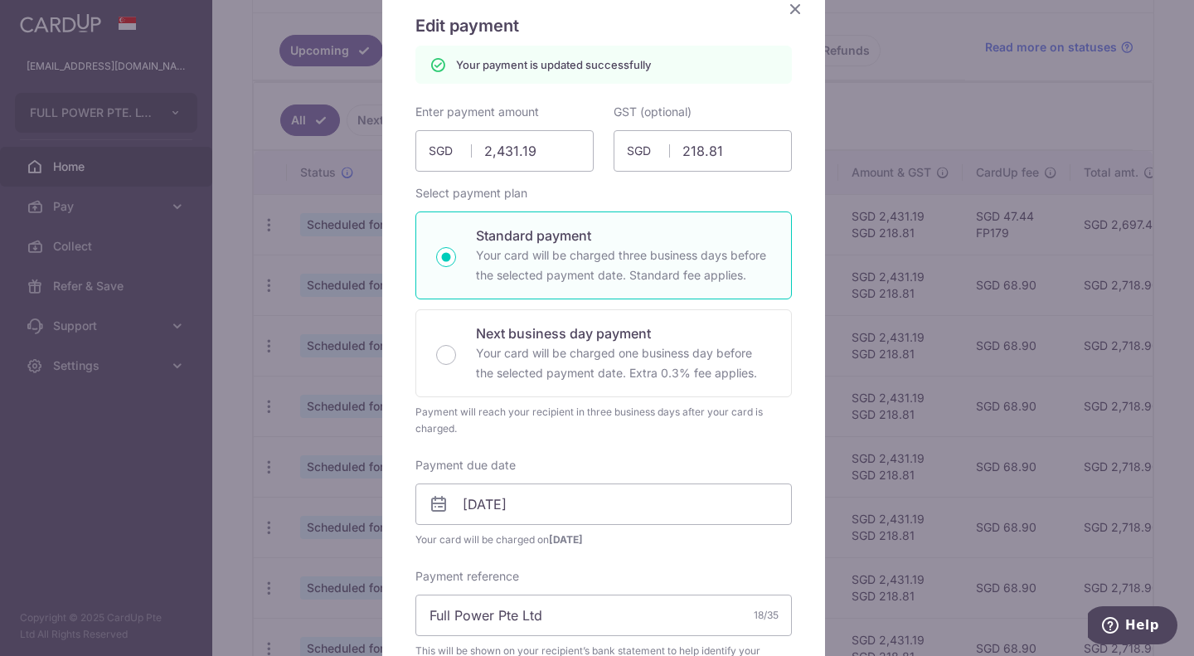
click at [785, 7] on icon "Close" at bounding box center [795, 8] width 20 height 21
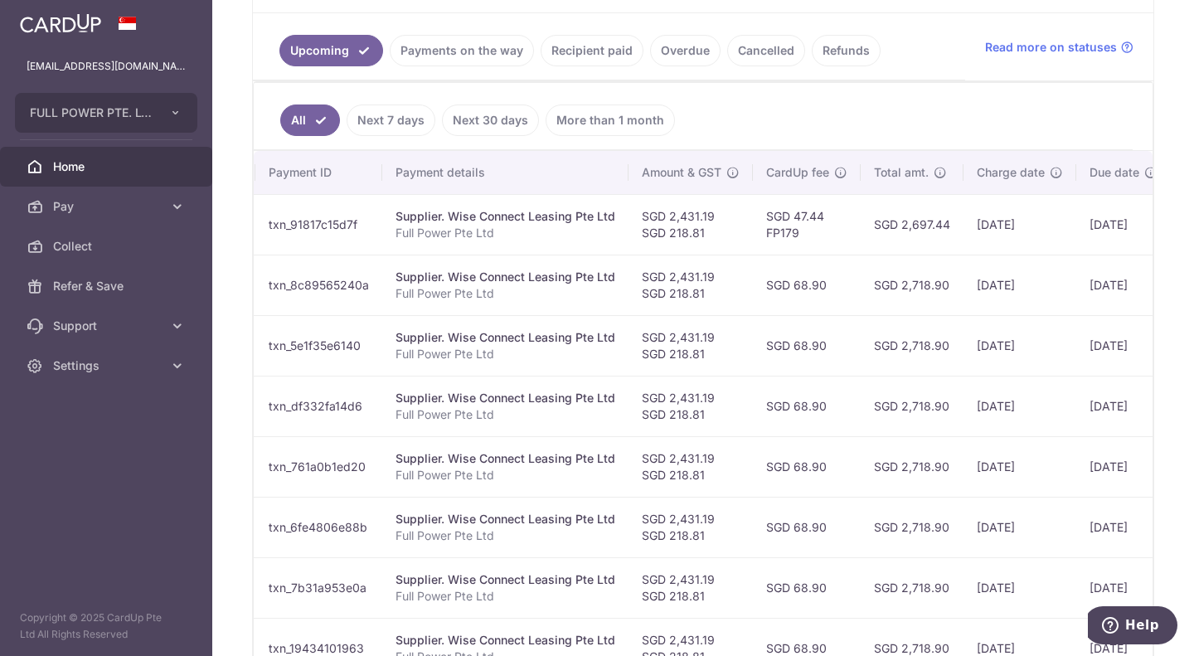
scroll to position [0, 211]
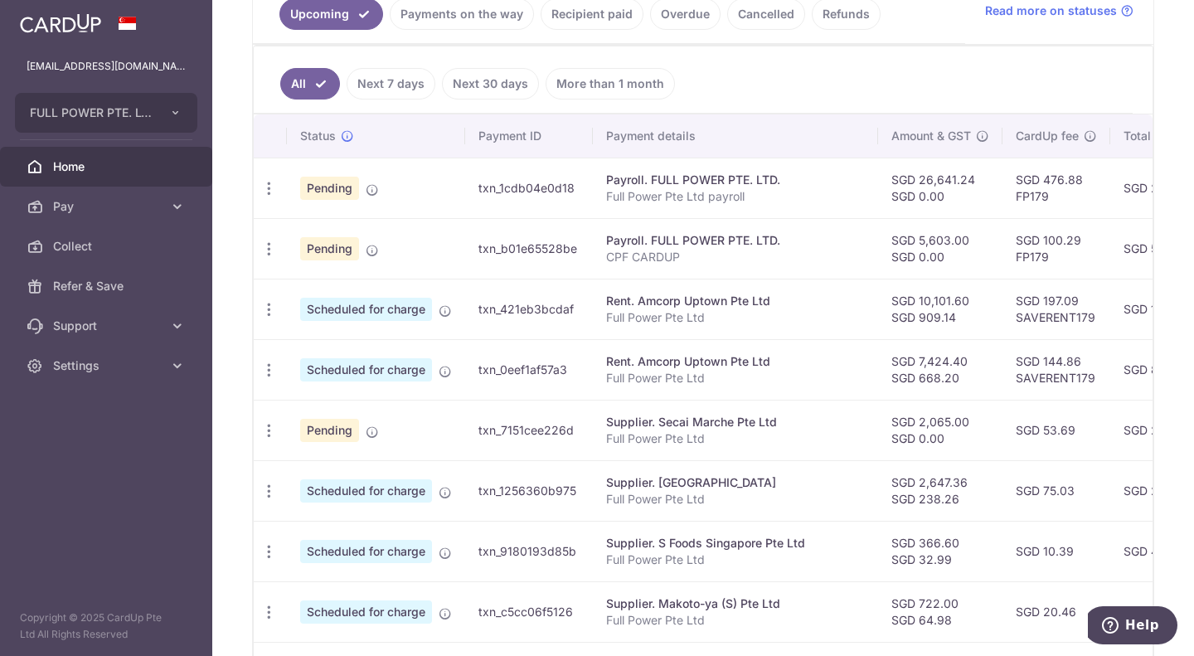
scroll to position [415, 0]
